Goal: Information Seeking & Learning: Learn about a topic

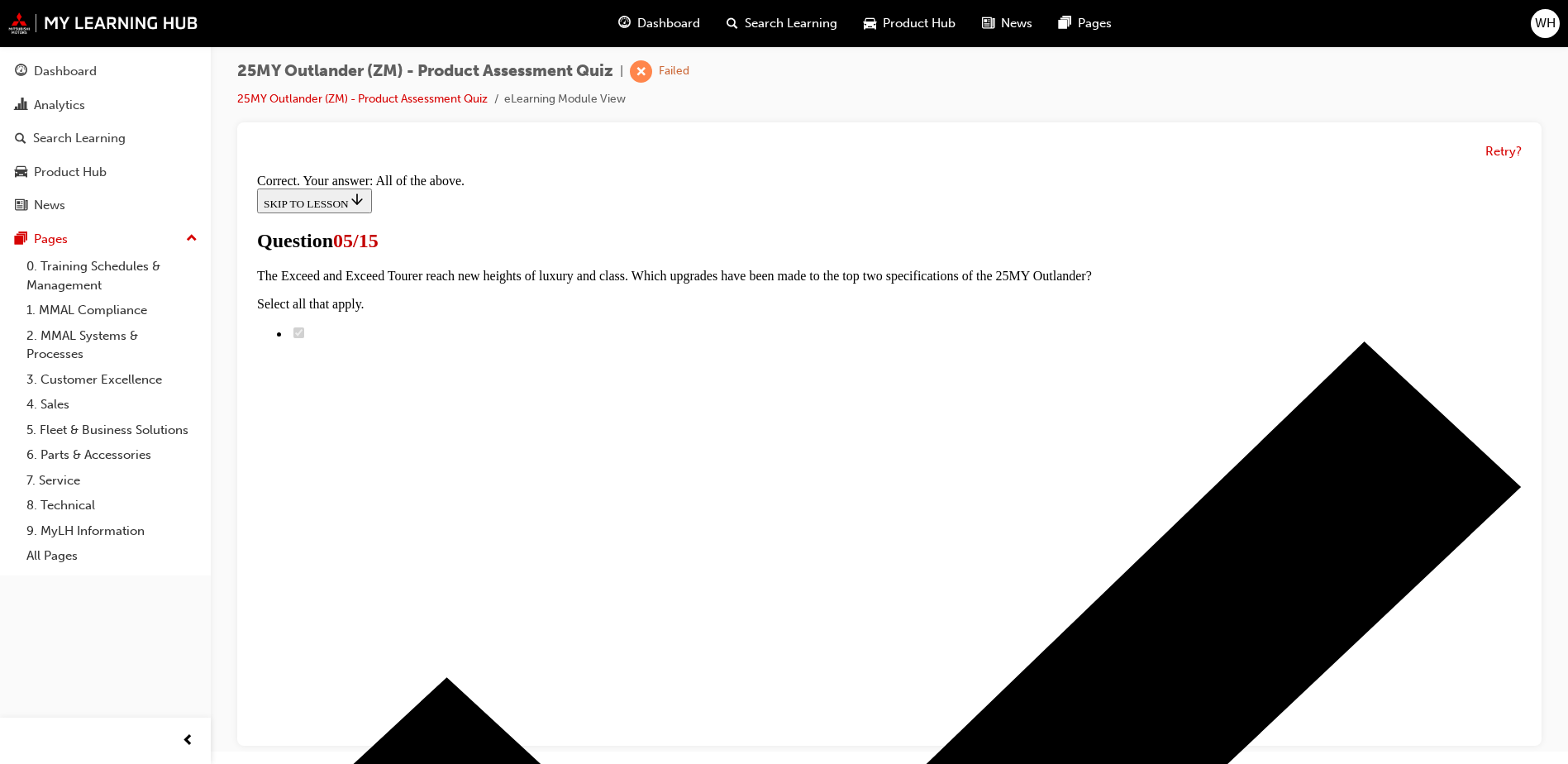
scroll to position [398, 0]
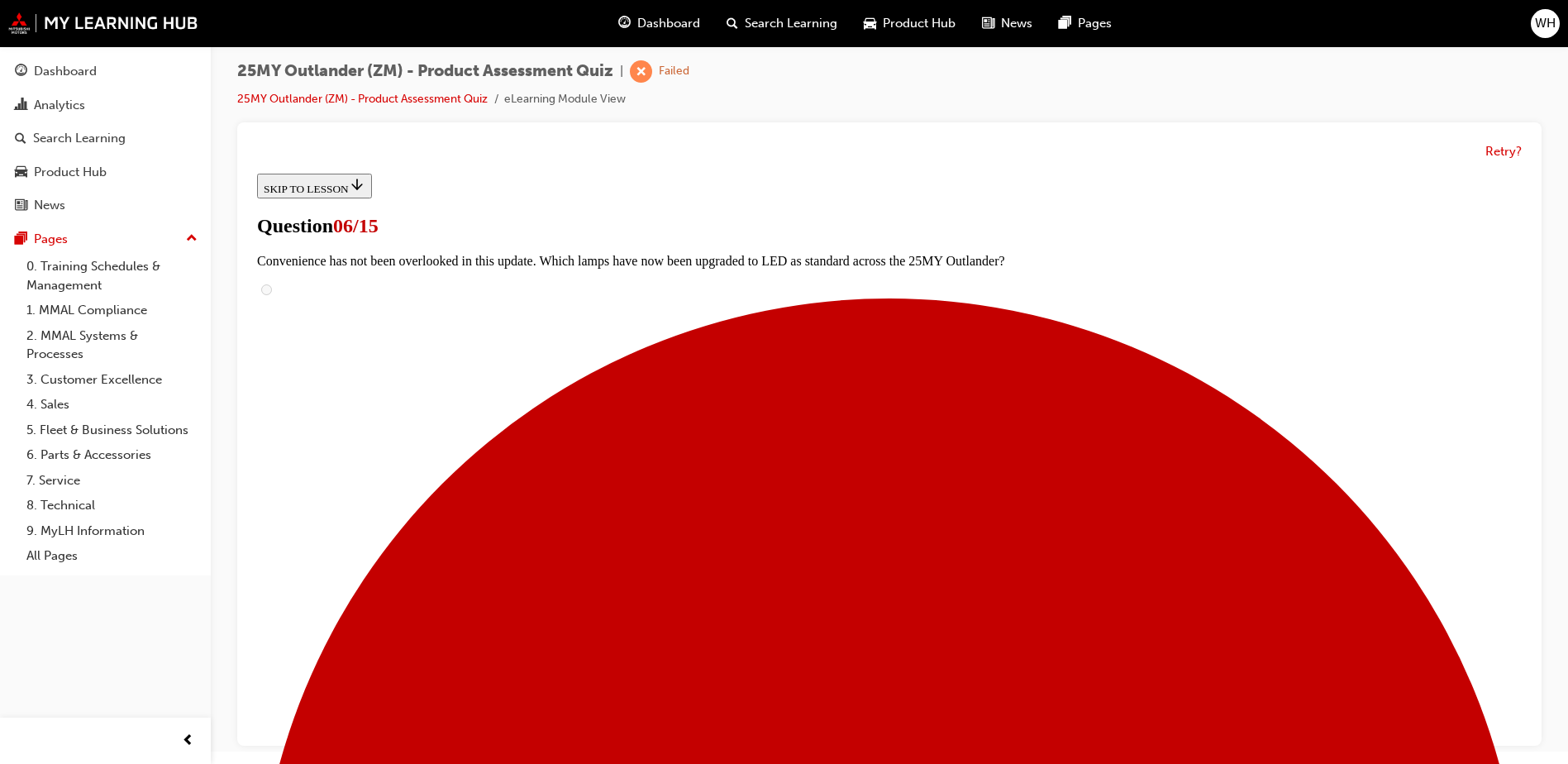
radio input "true"
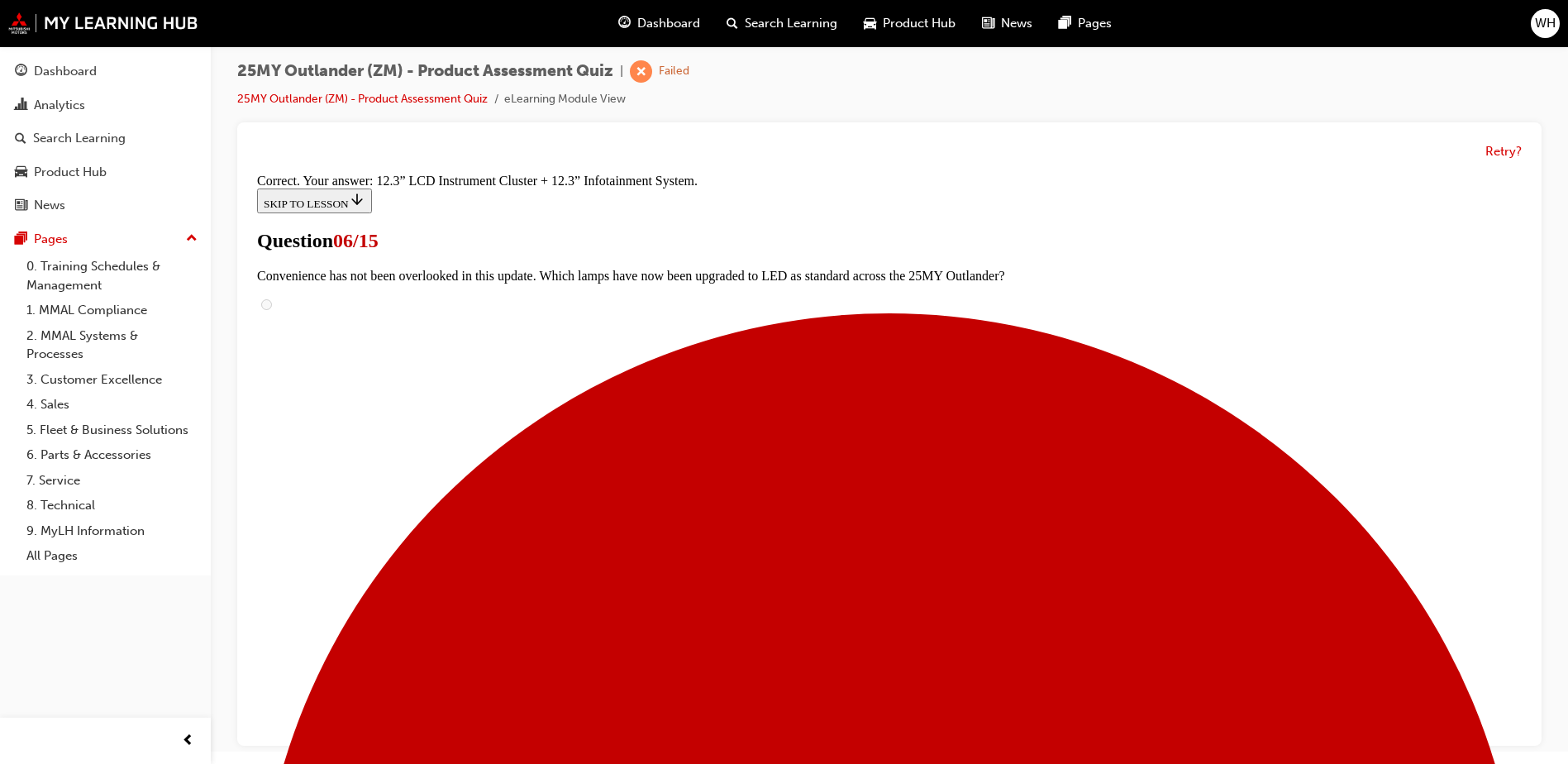
scroll to position [554, 0]
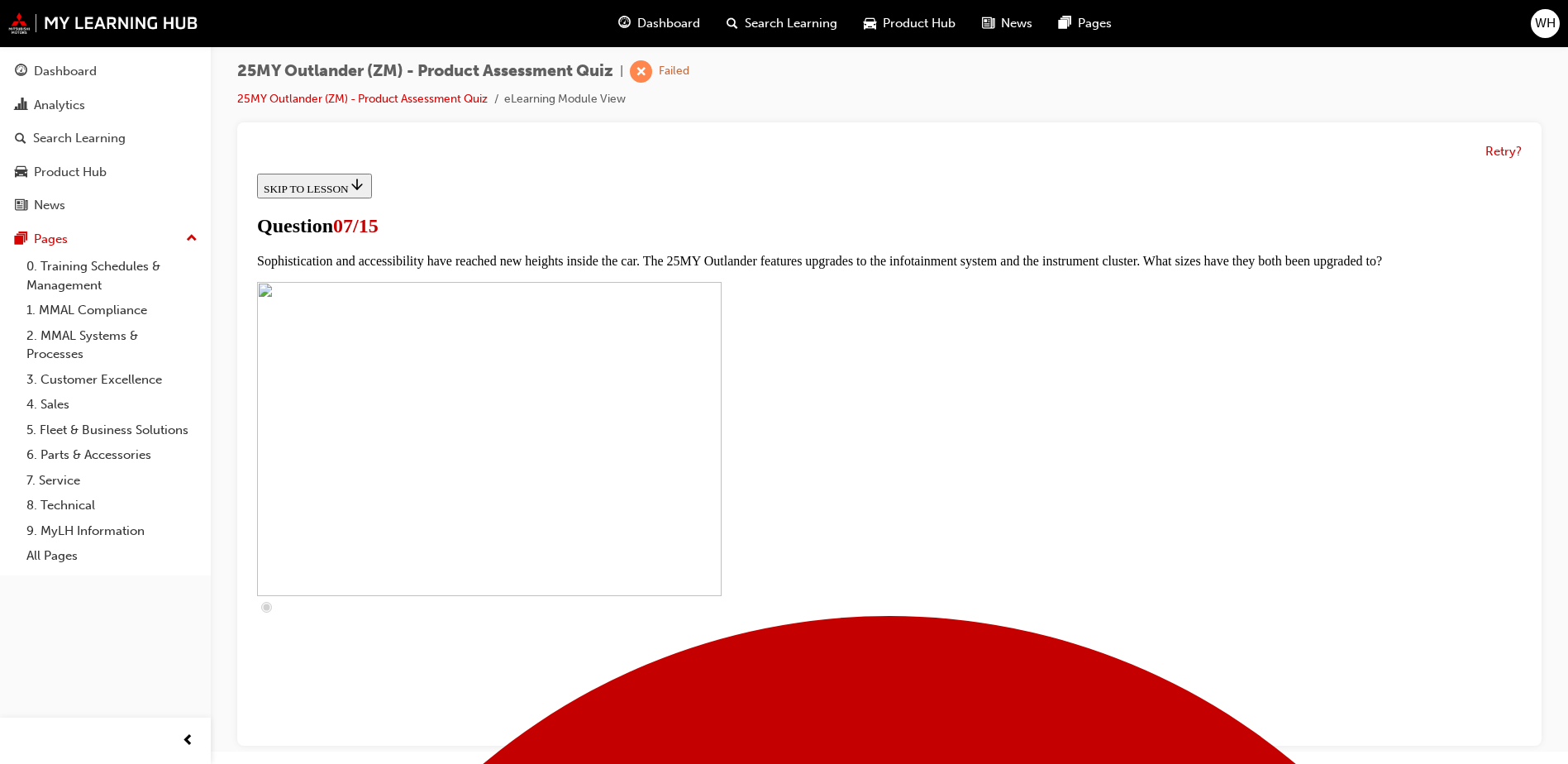
scroll to position [579, 0]
checkbox input "true"
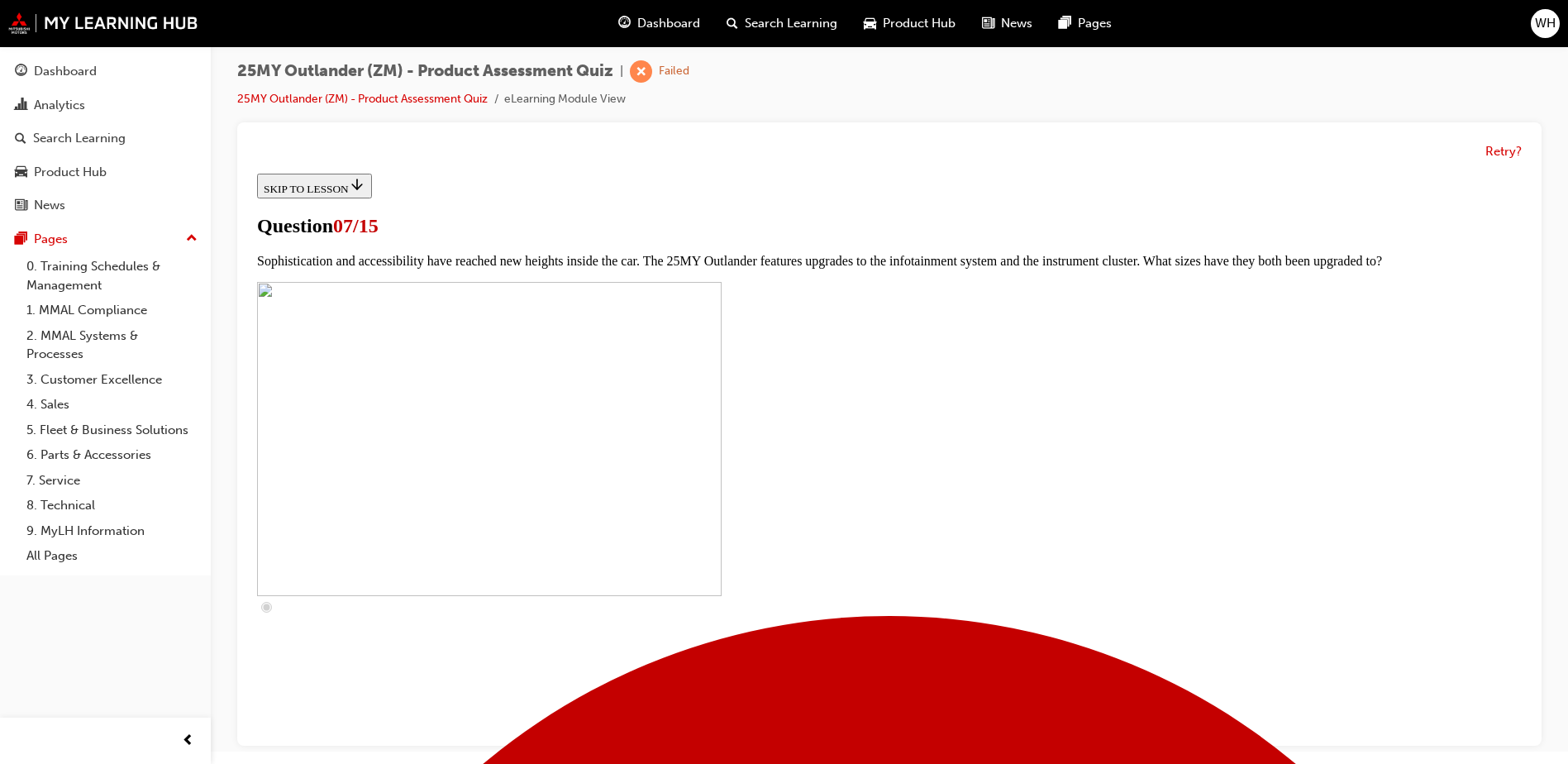
checkbox input "true"
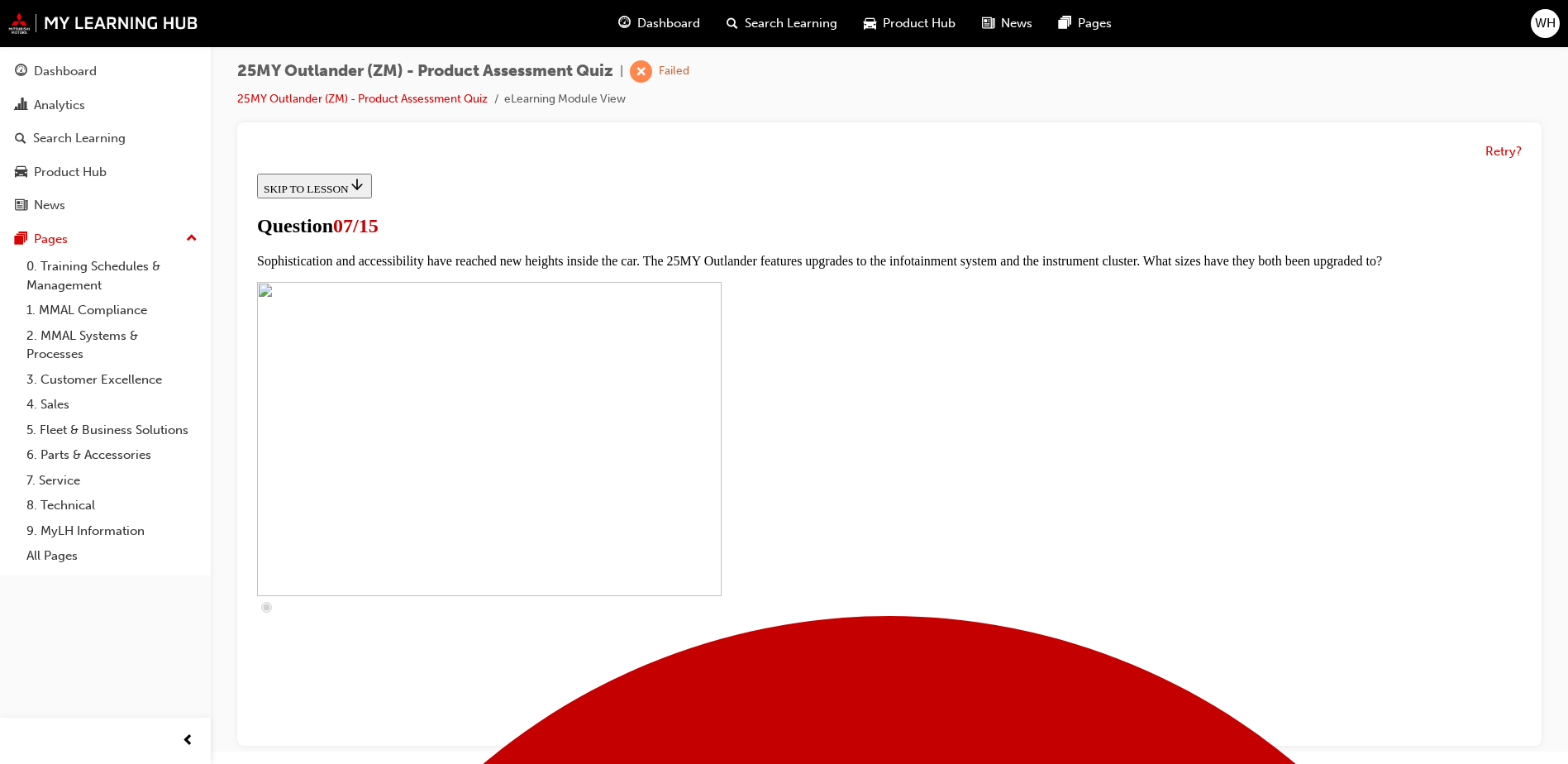
checkbox input "true"
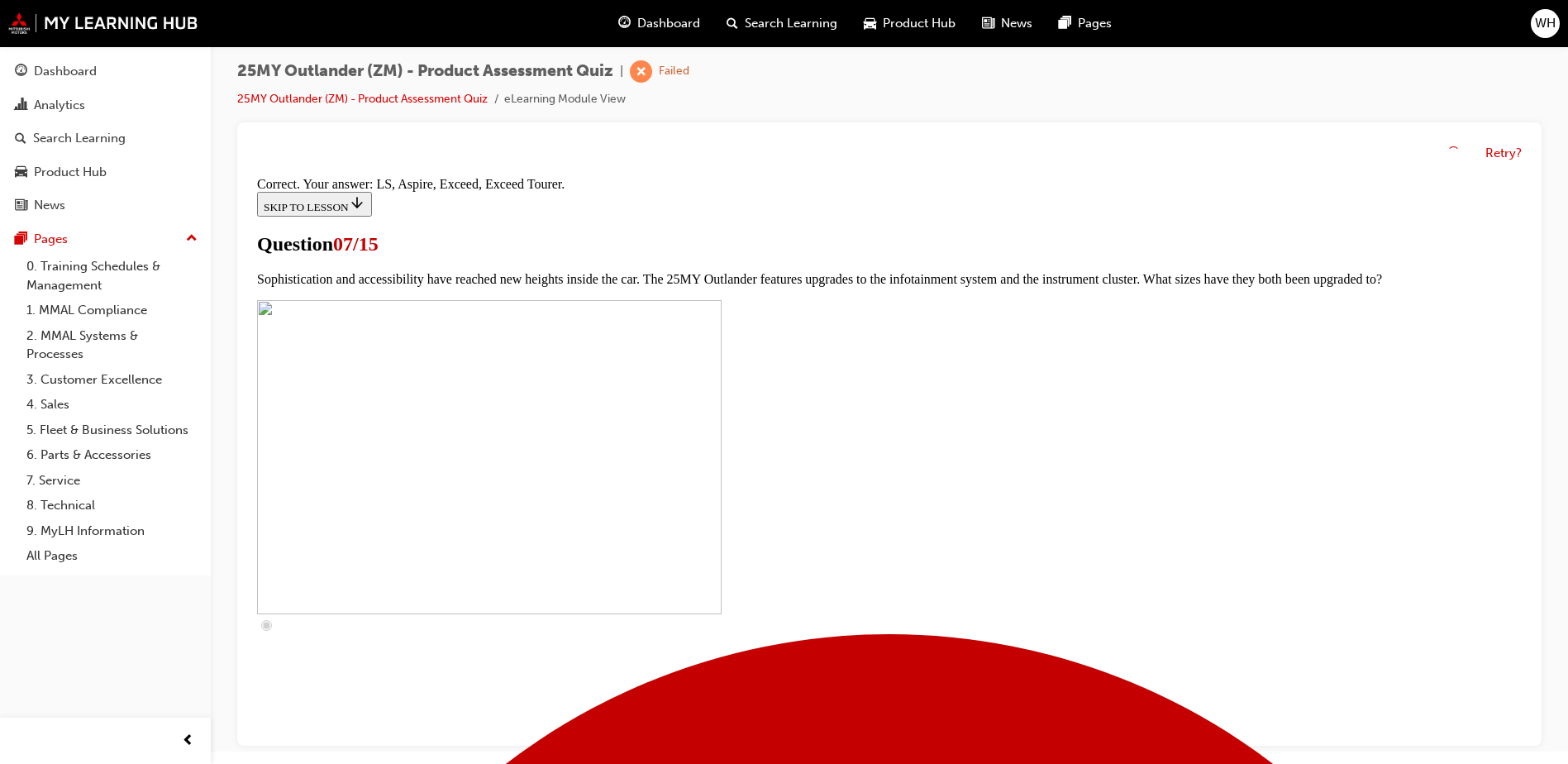
scroll to position [743, 0]
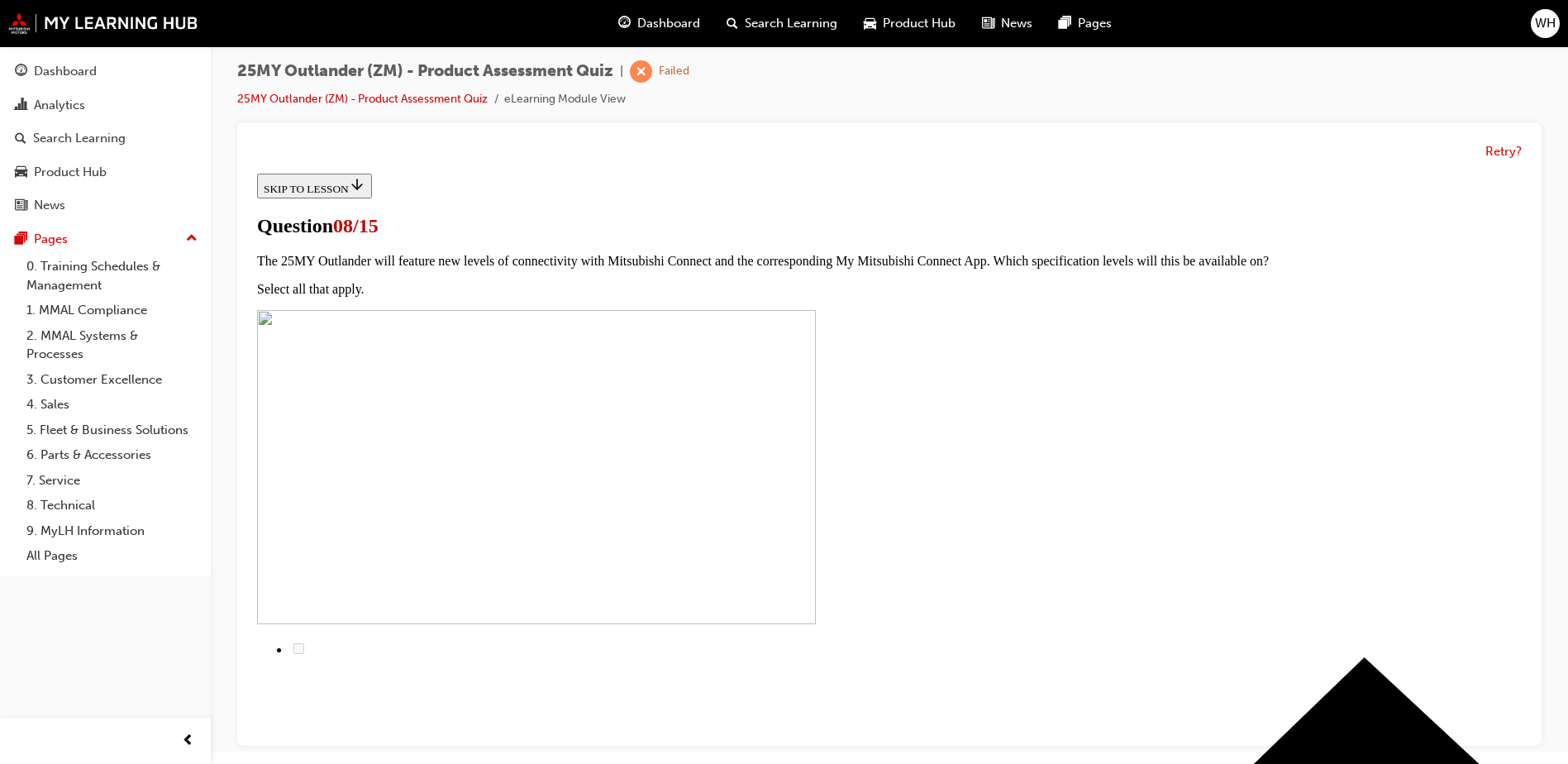
scroll to position [48, 0]
radio input "true"
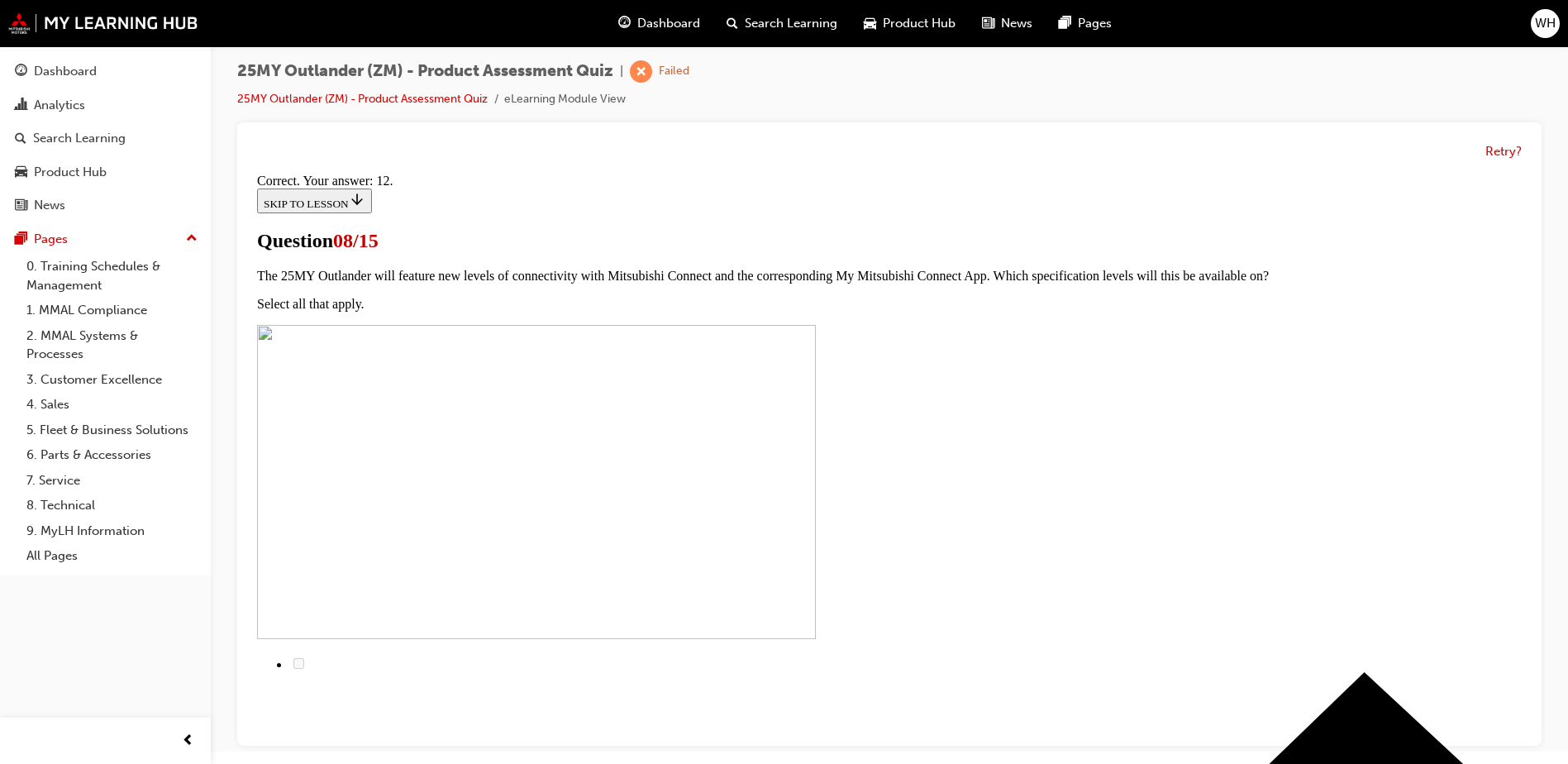
scroll to position [265, 0]
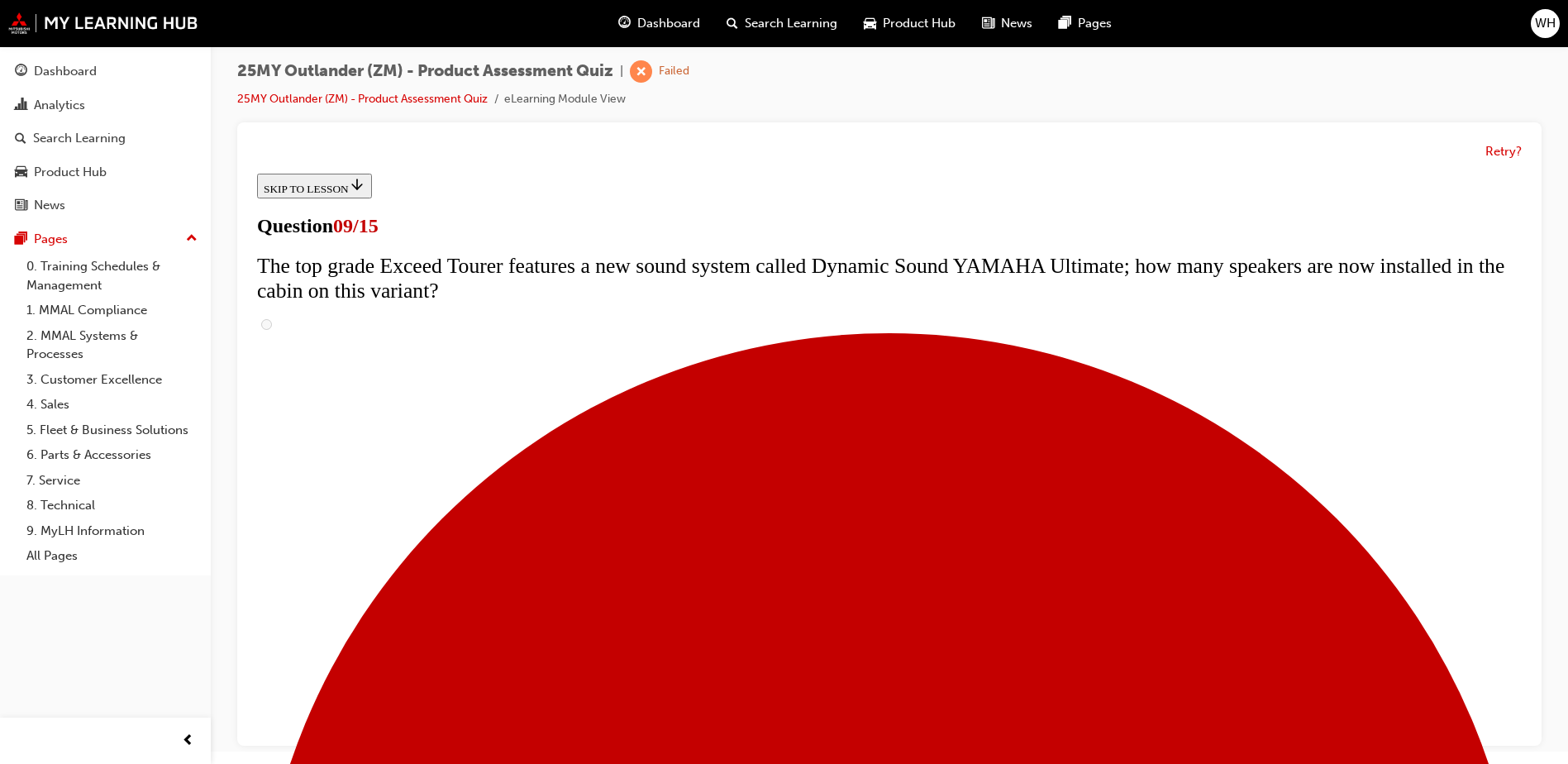
scroll to position [805, 0]
radio input "true"
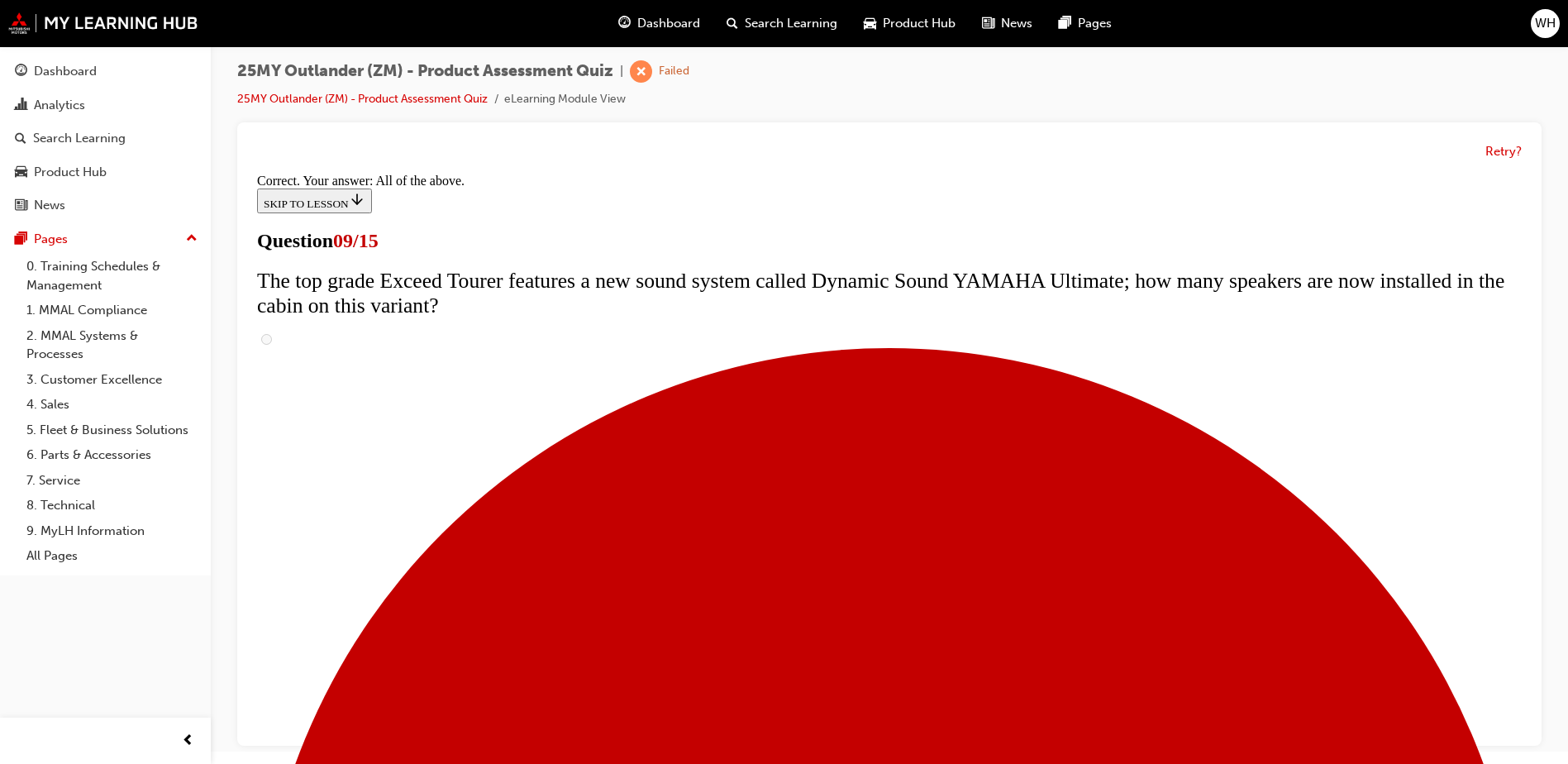
scroll to position [856, 0]
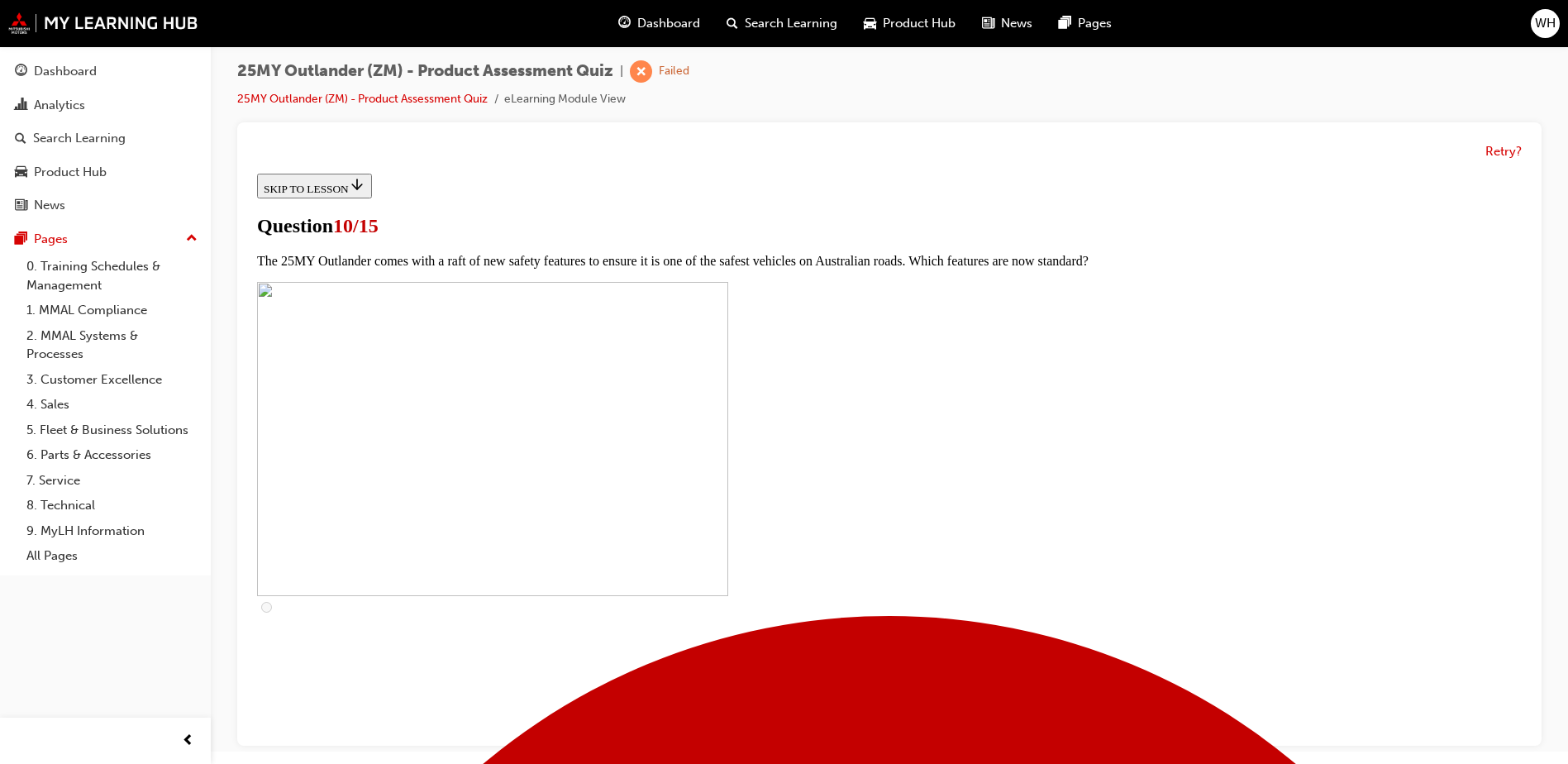
scroll to position [166, 0]
checkbox input "true"
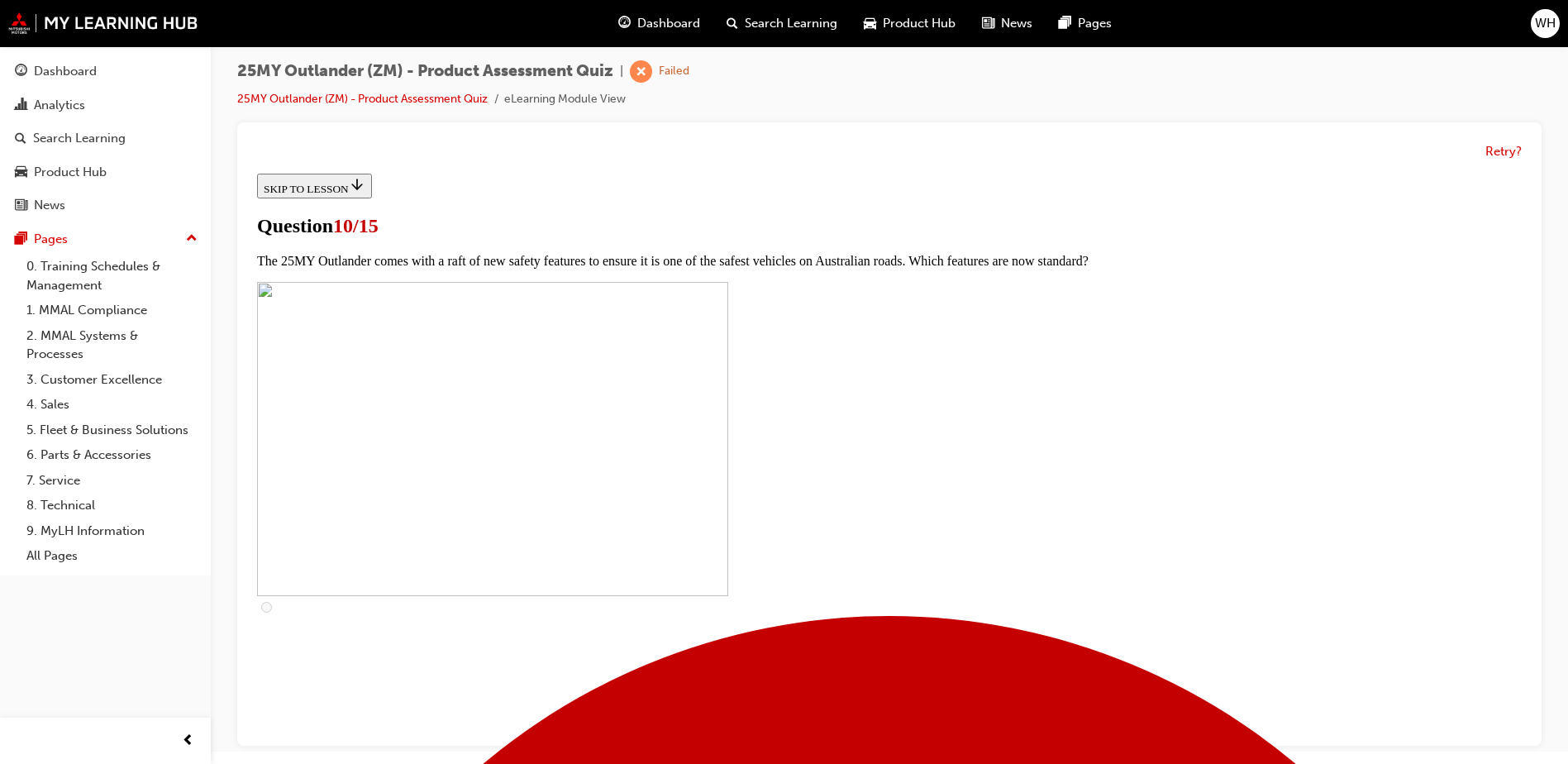
checkbox input "true"
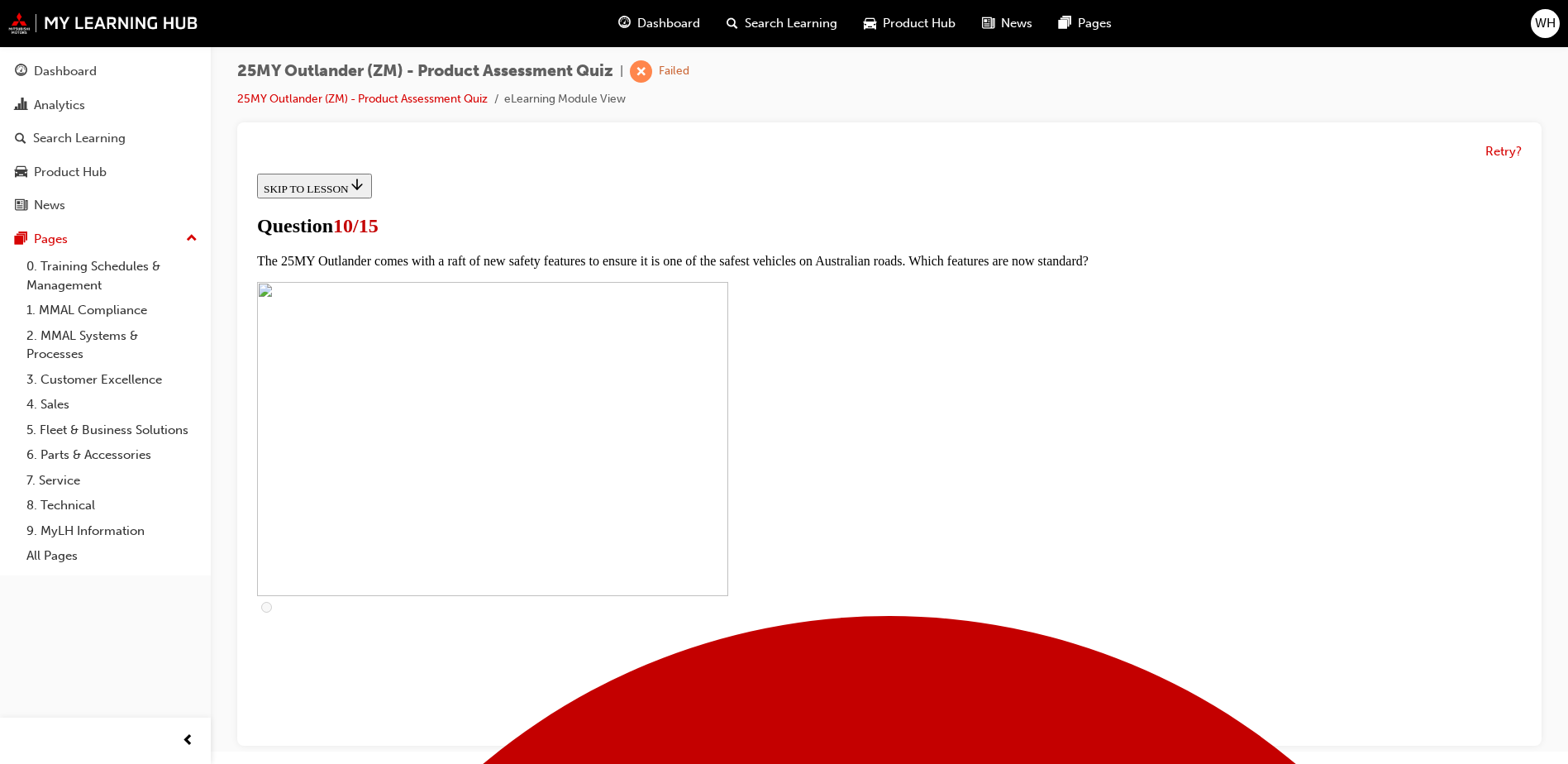
checkbox input "true"
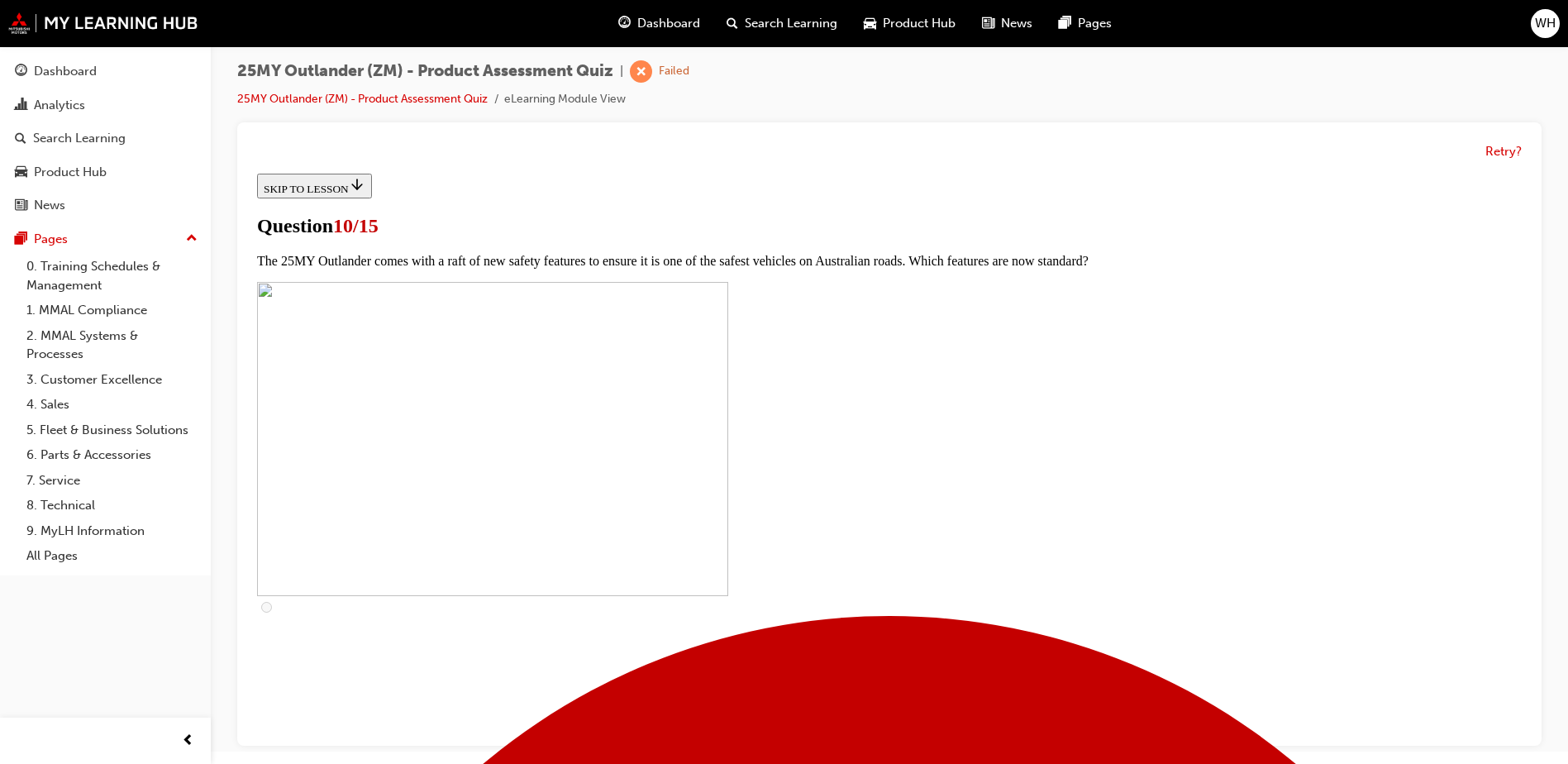
scroll to position [496, 0]
checkbox input "true"
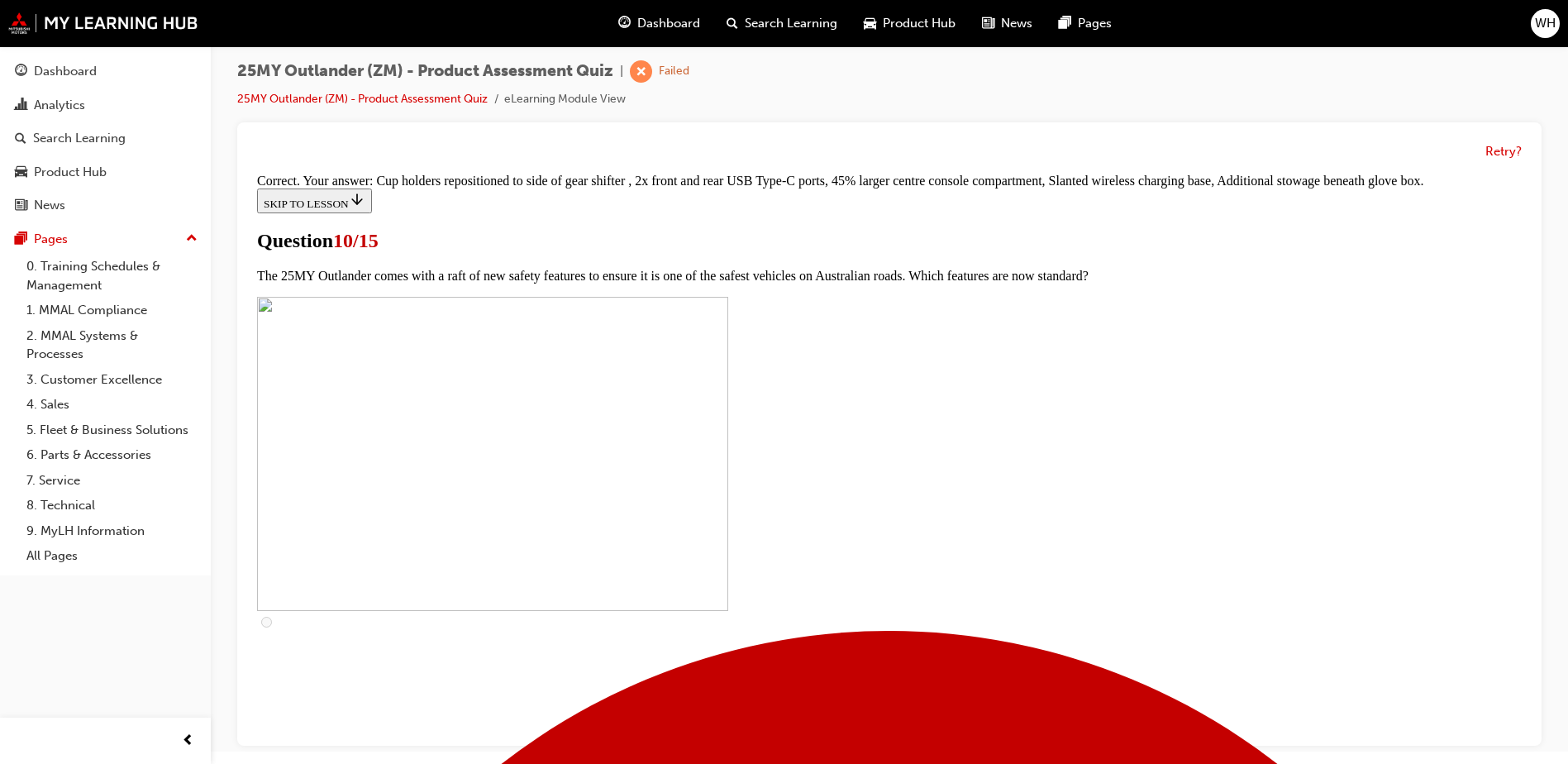
scroll to position [702, 0]
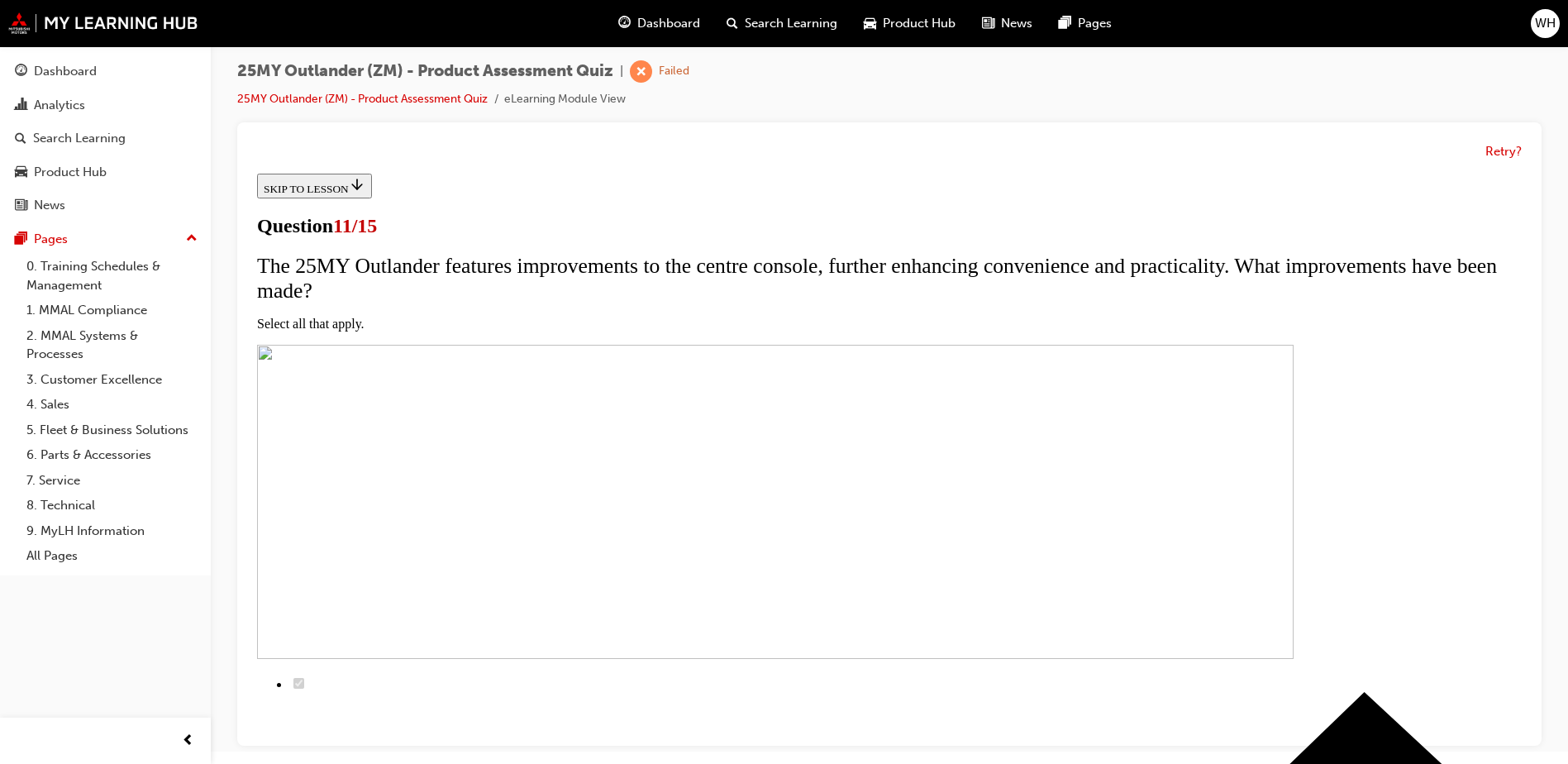
scroll to position [166, 0]
checkbox input "true"
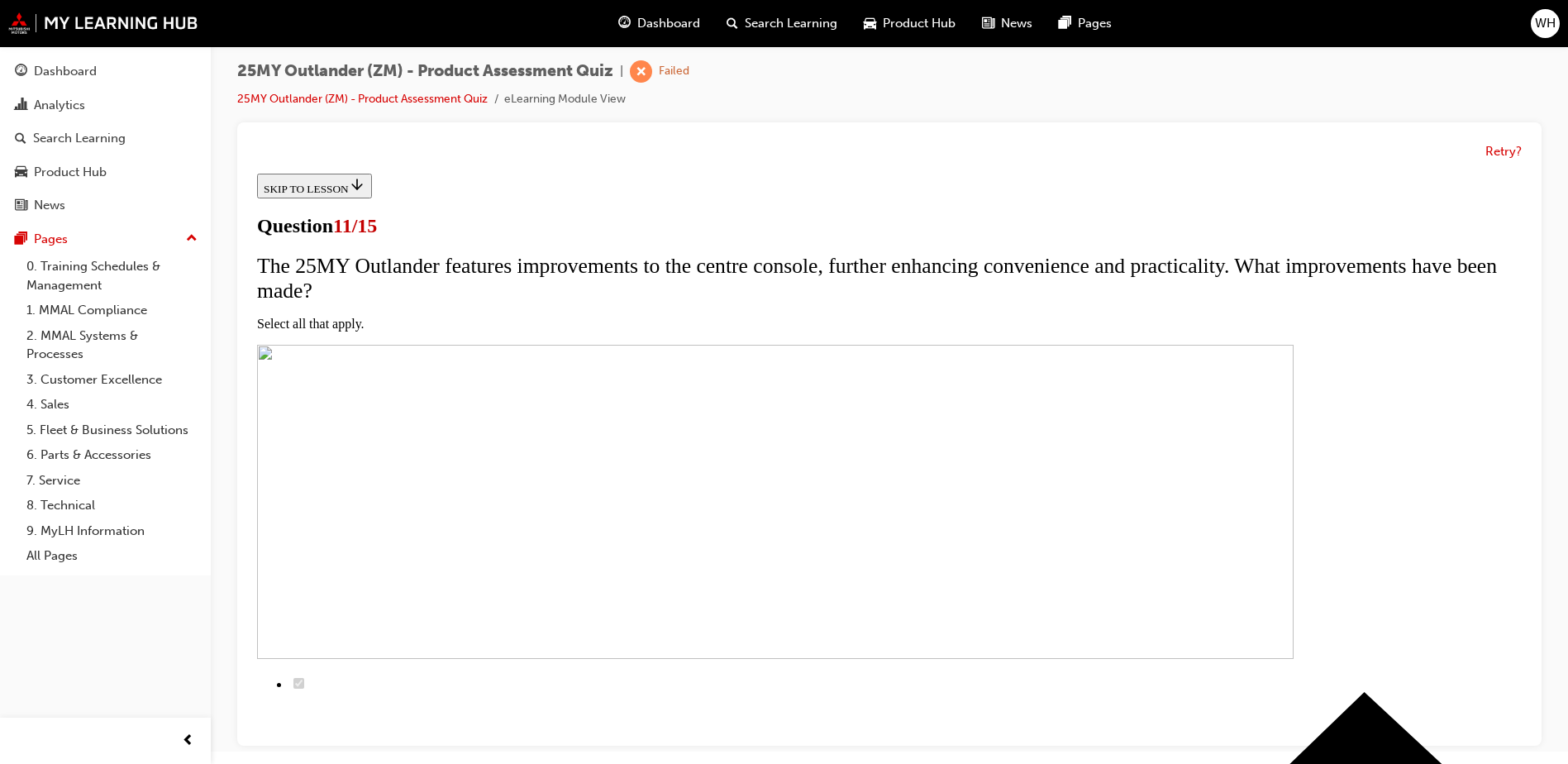
checkbox input "true"
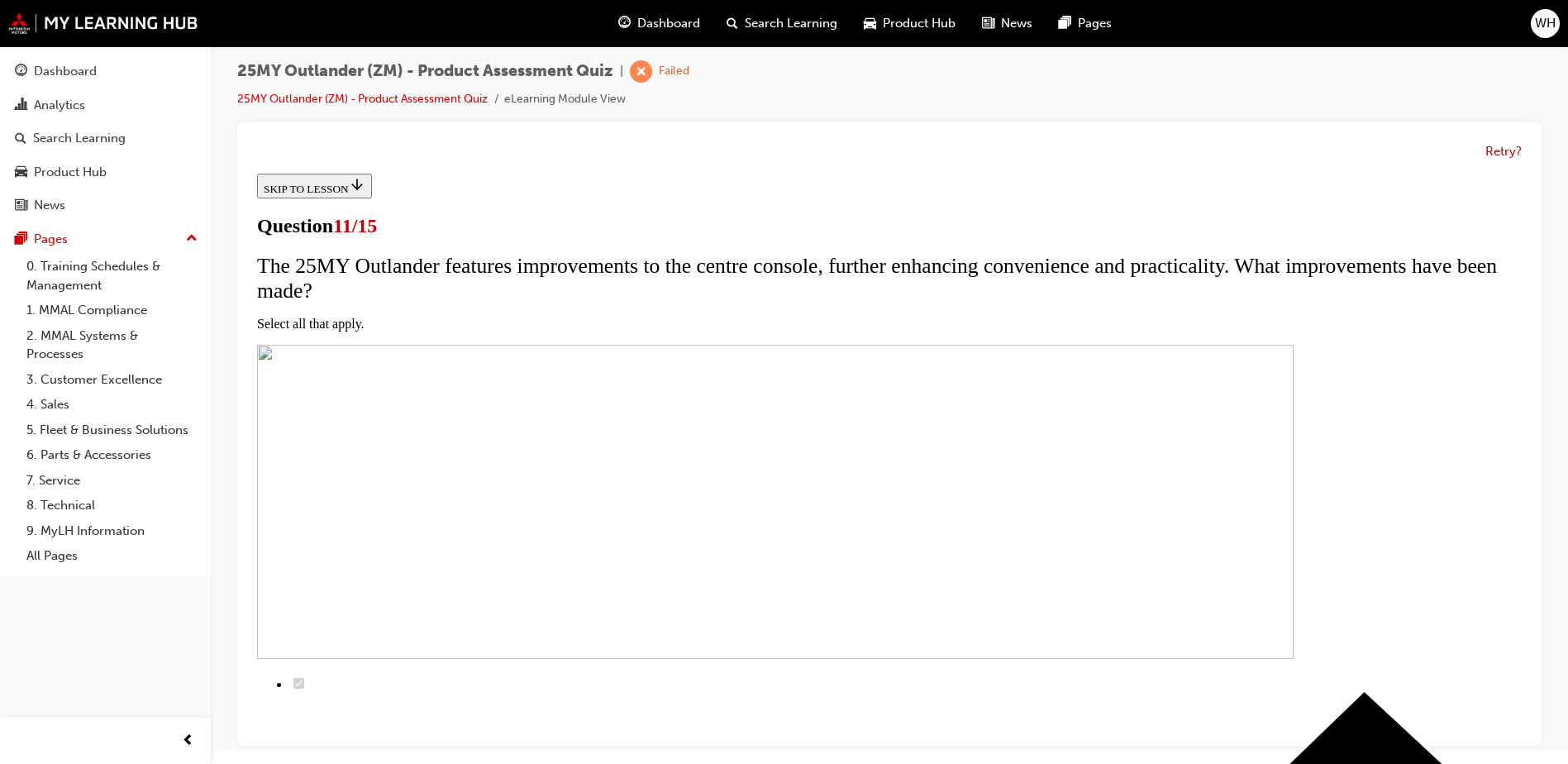
checkbox input "true"
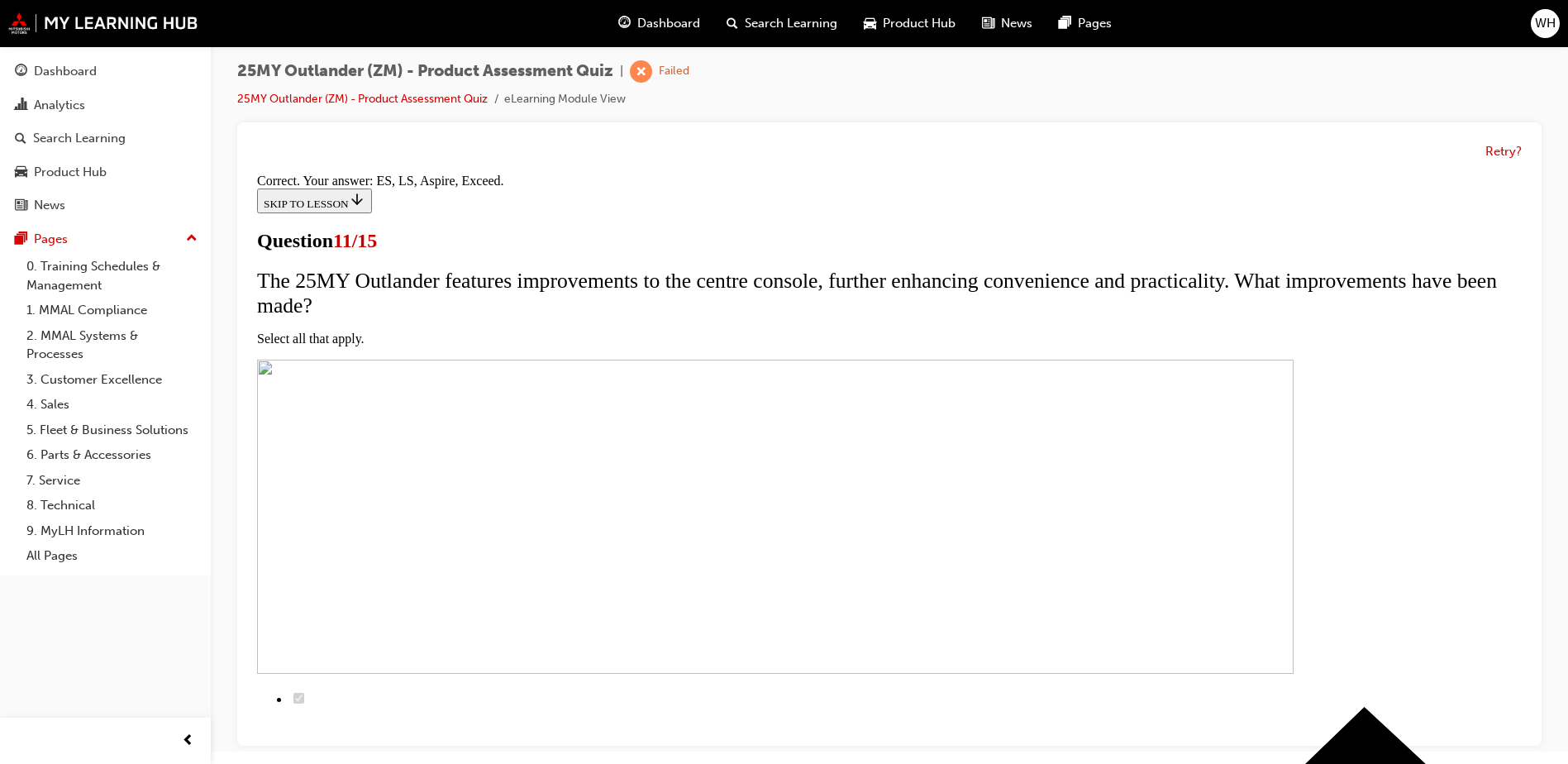
scroll to position [387, 0]
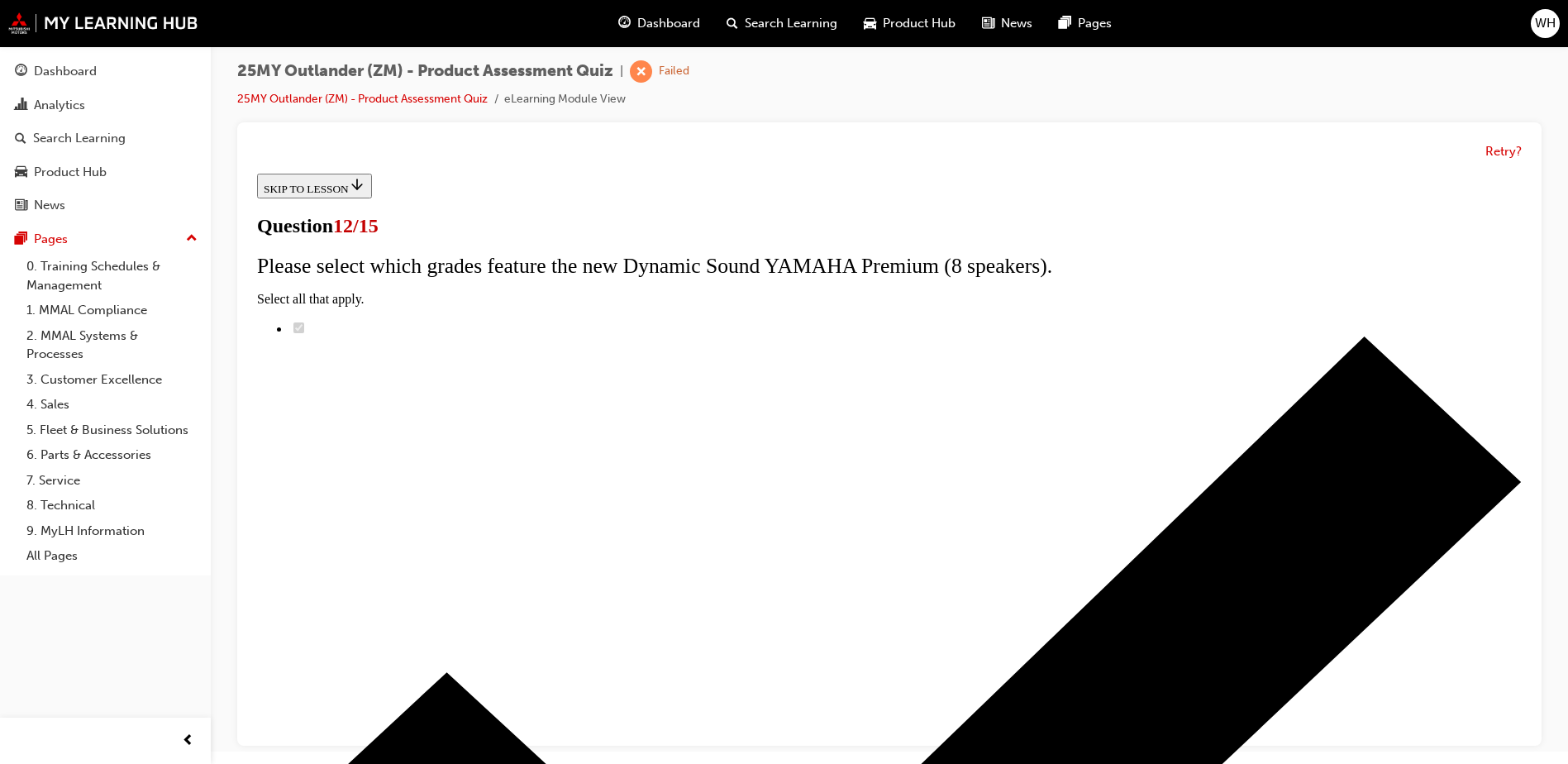
scroll to position [131, 0]
radio input "true"
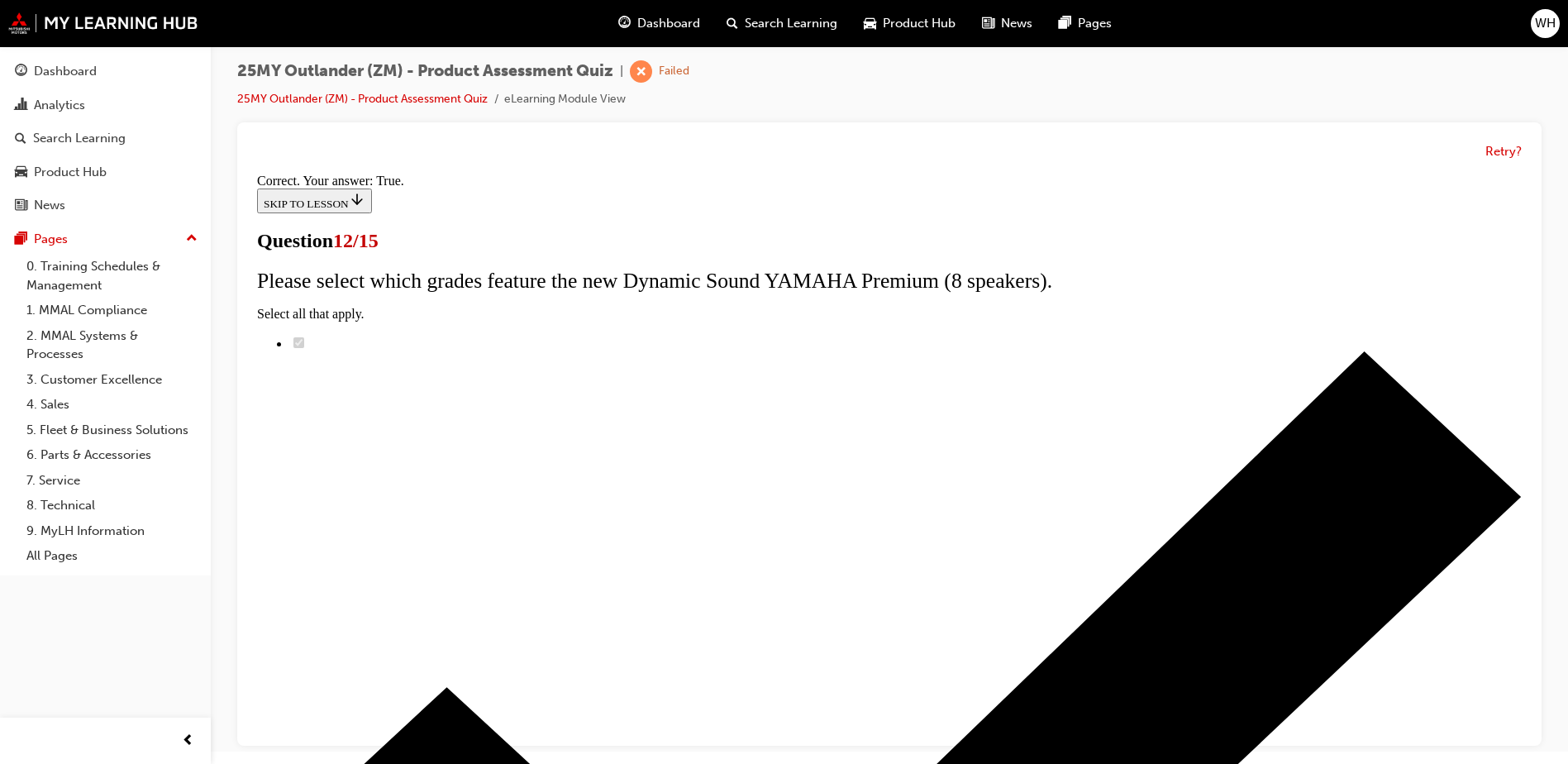
scroll to position [190, 0]
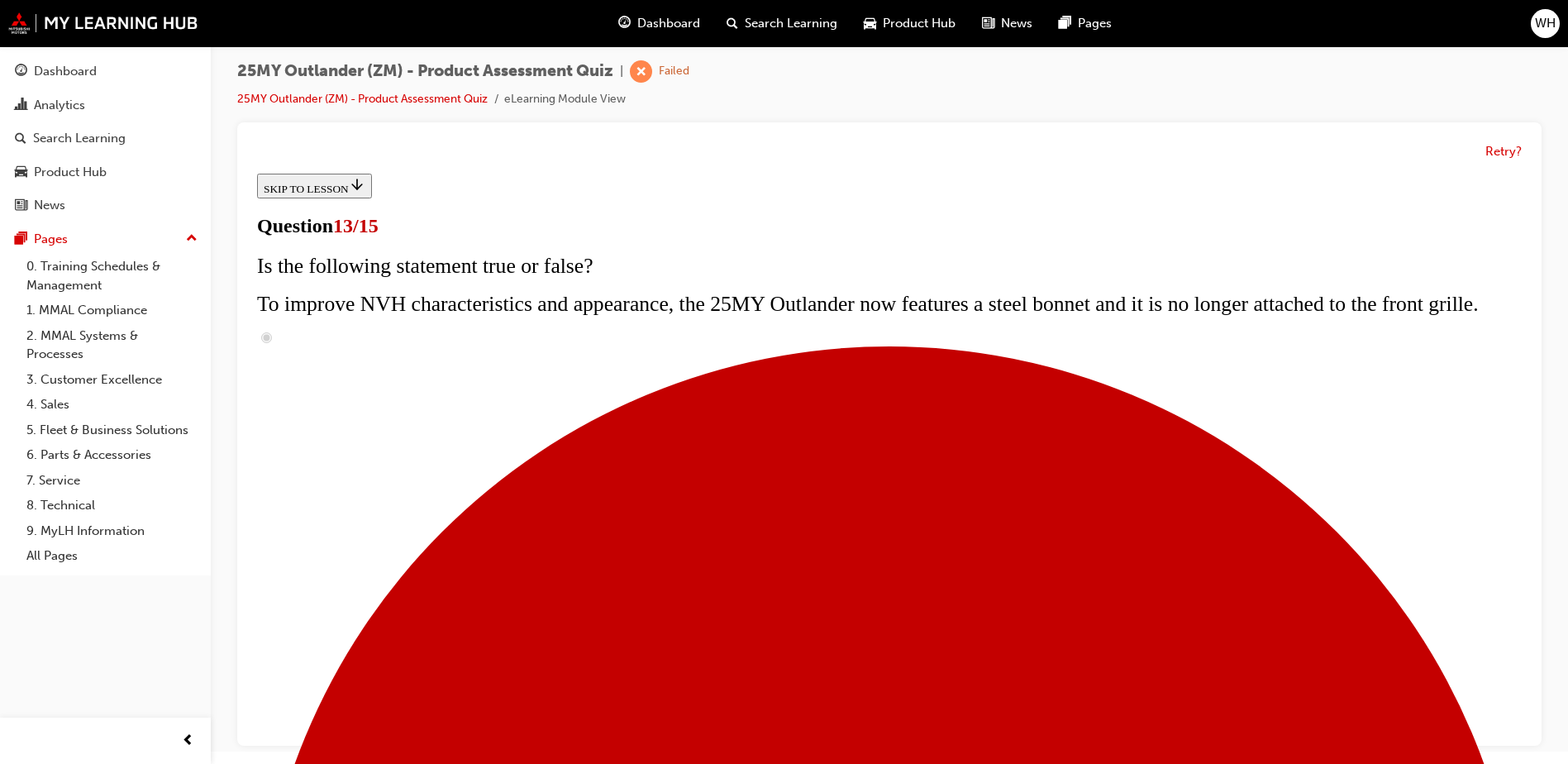
scroll to position [248, 0]
radio input "true"
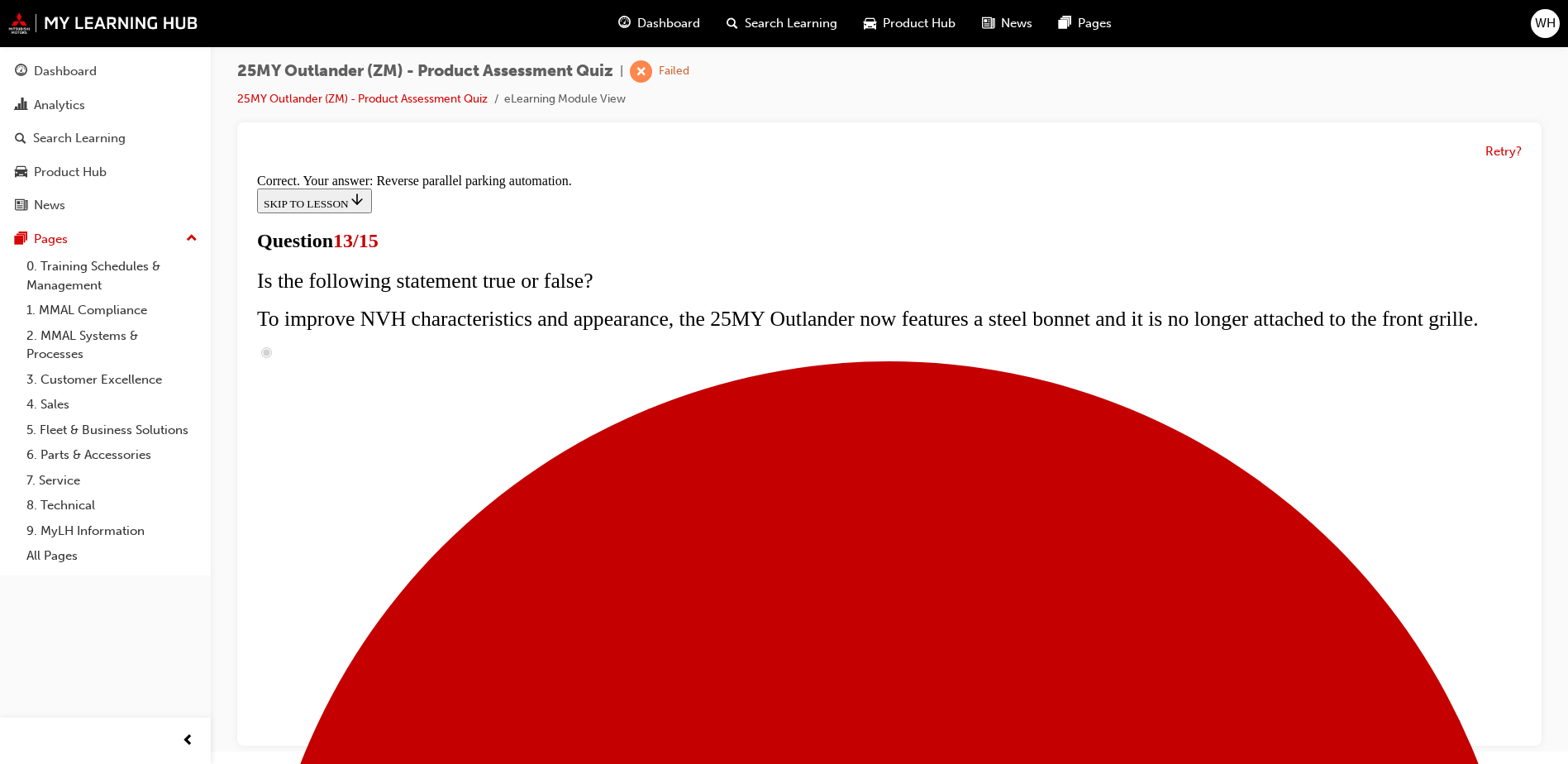
scroll to position [425, 0]
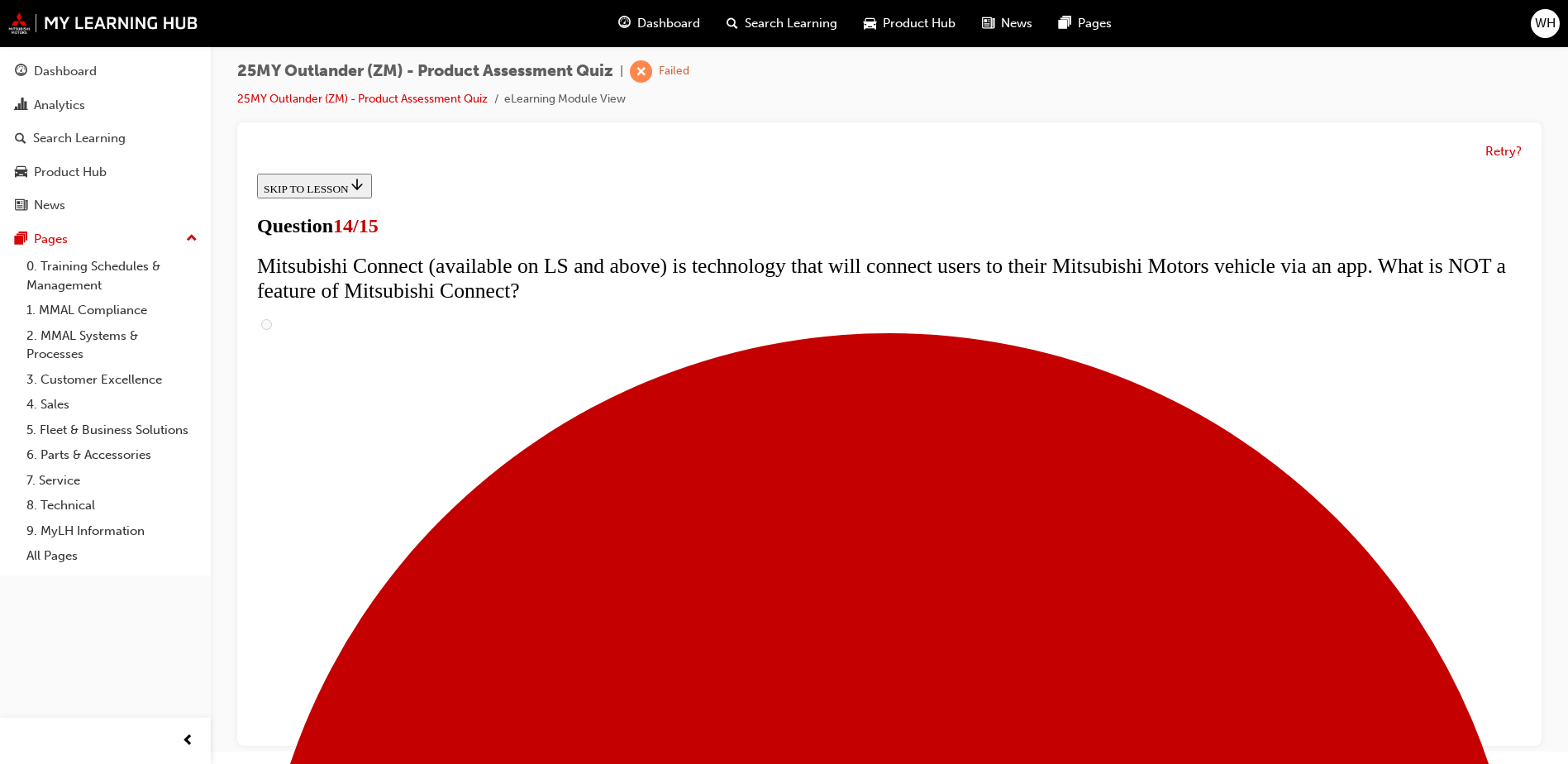
scroll to position [579, 0]
radio input "true"
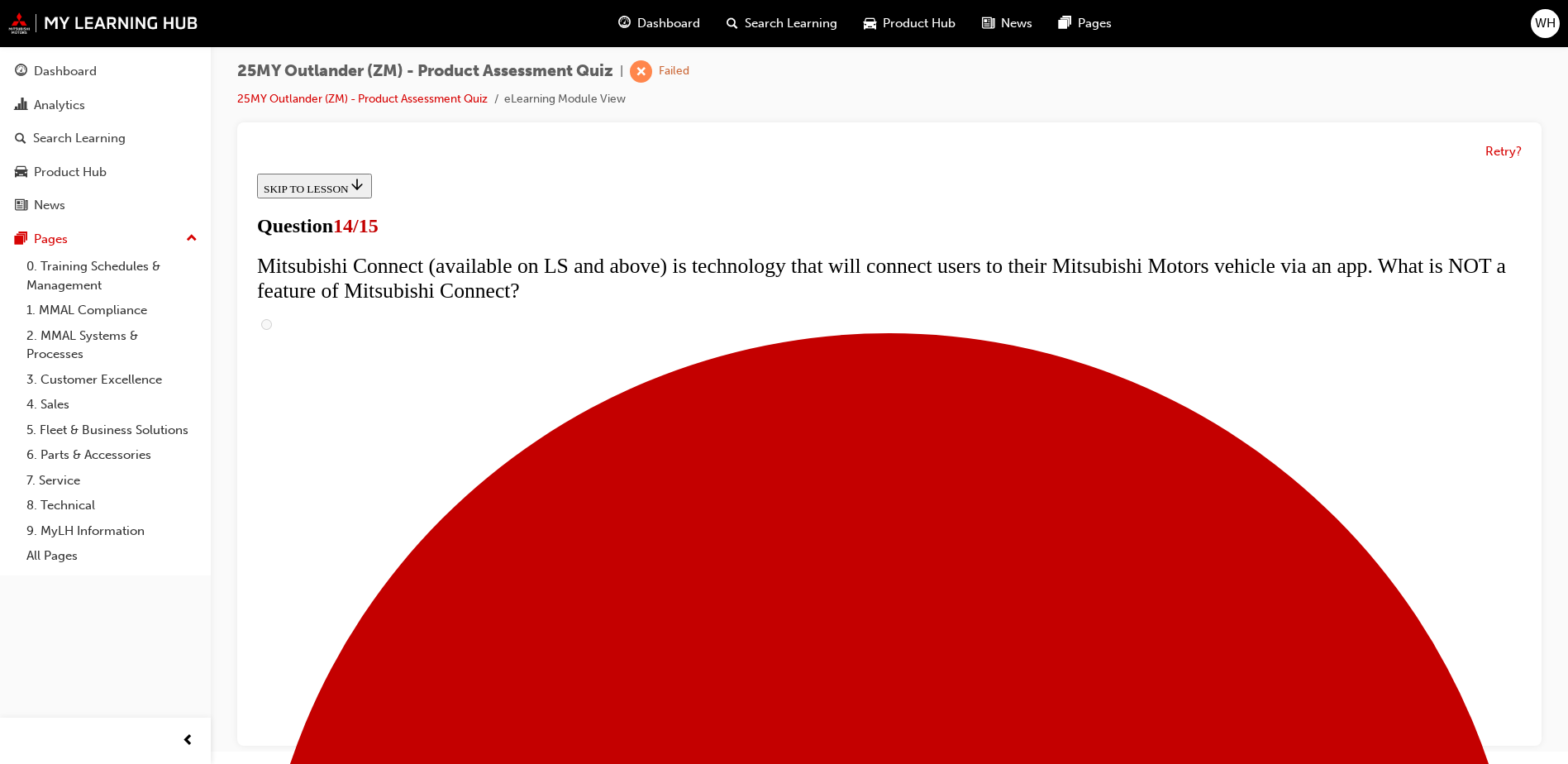
radio input "true"
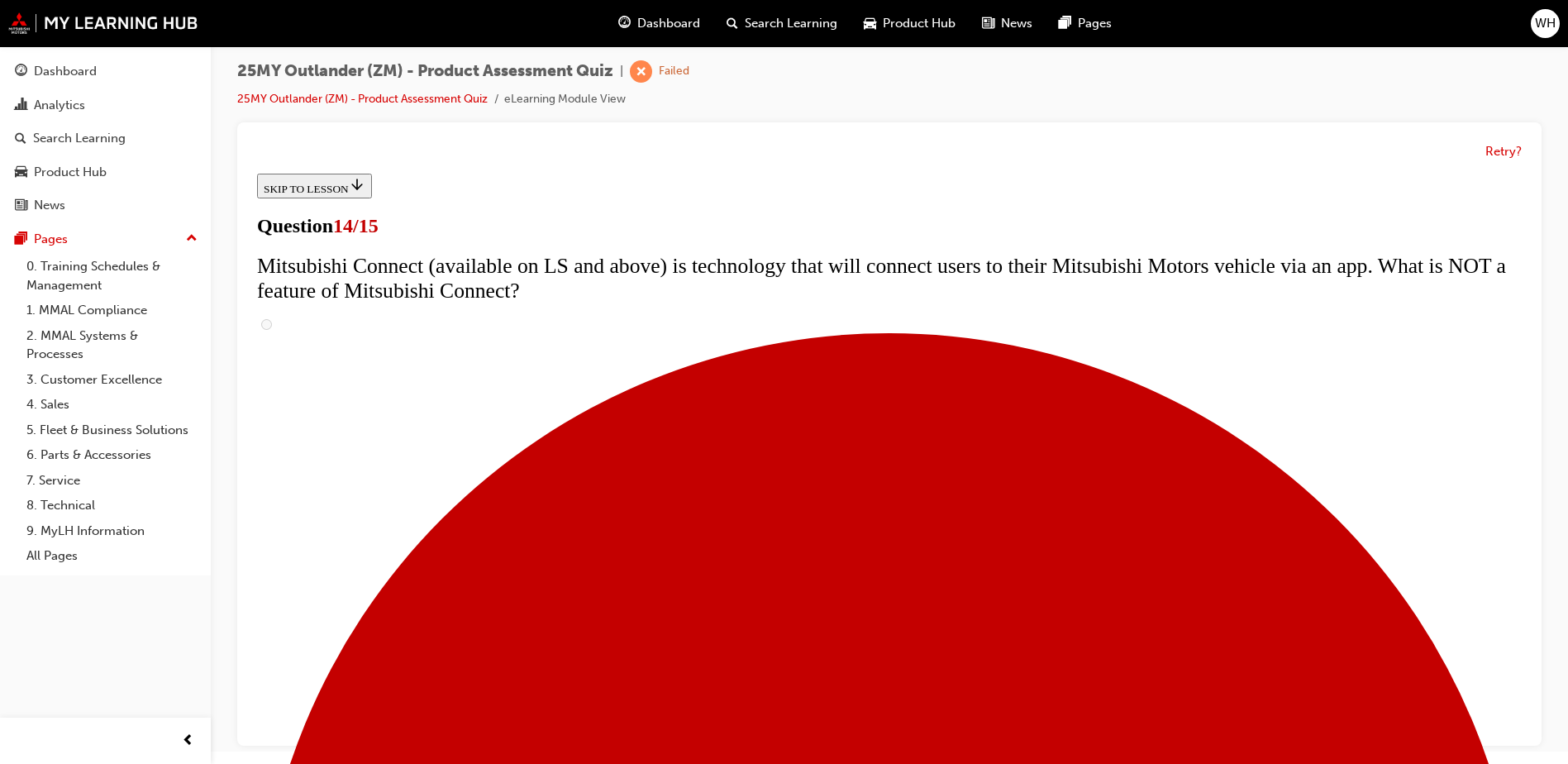
radio input "true"
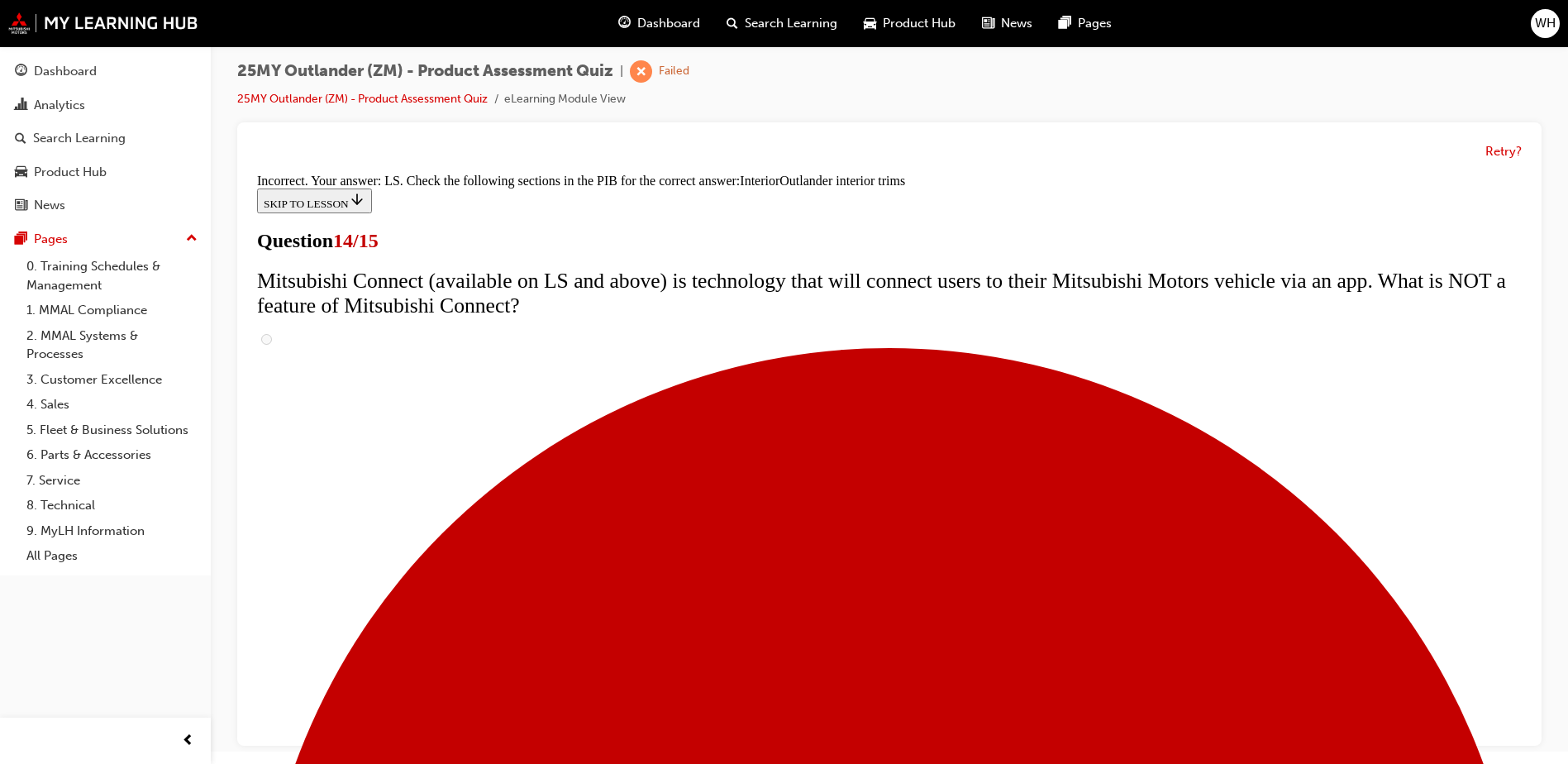
scroll to position [856, 0]
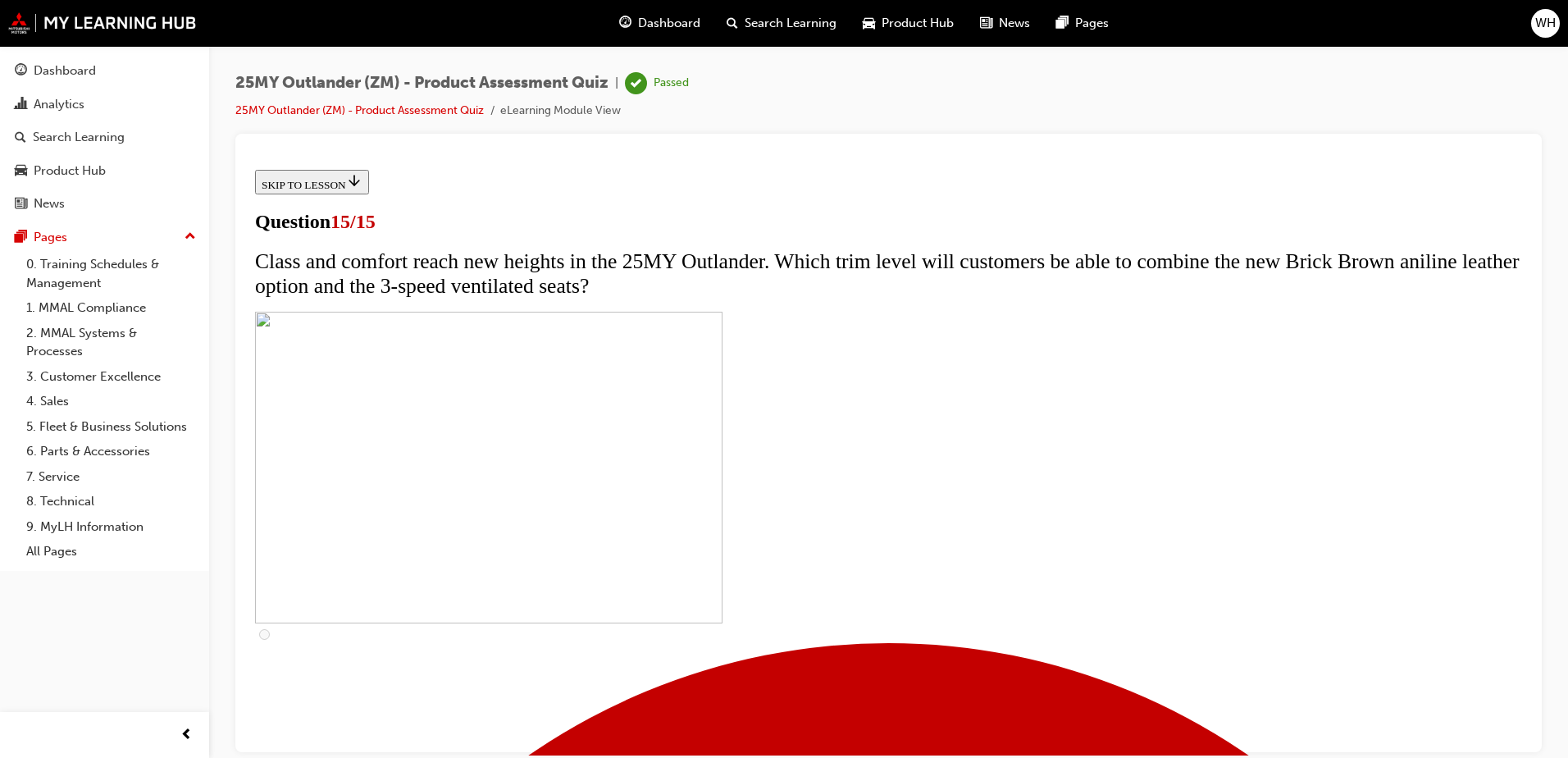
scroll to position [244, 0]
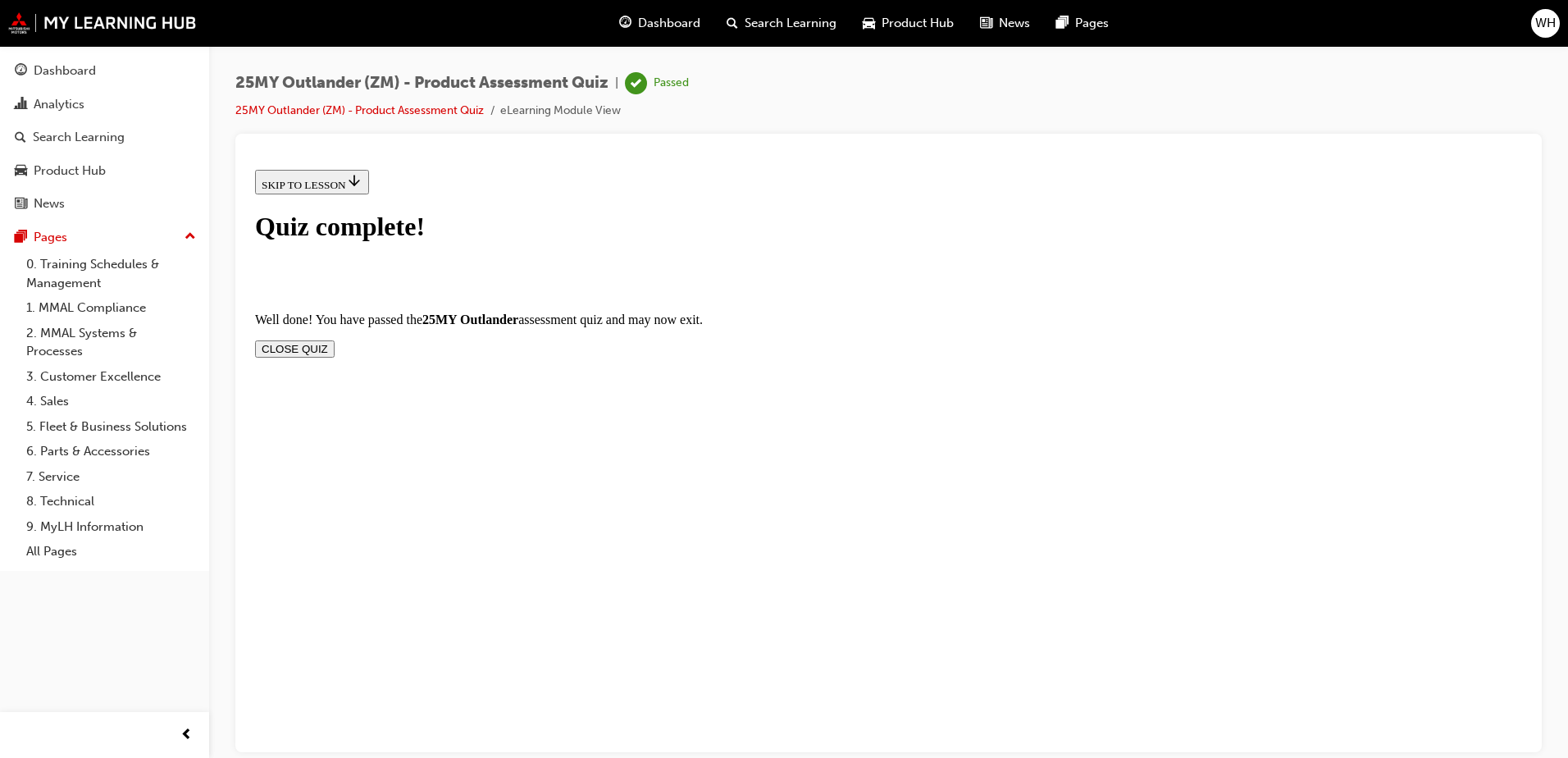
click at [335, 339] on button "CLOSE QUIZ" at bounding box center [295, 348] width 79 height 18
click at [678, 26] on span "Dashboard" at bounding box center [669, 23] width 62 height 18
